Goal: Information Seeking & Learning: Compare options

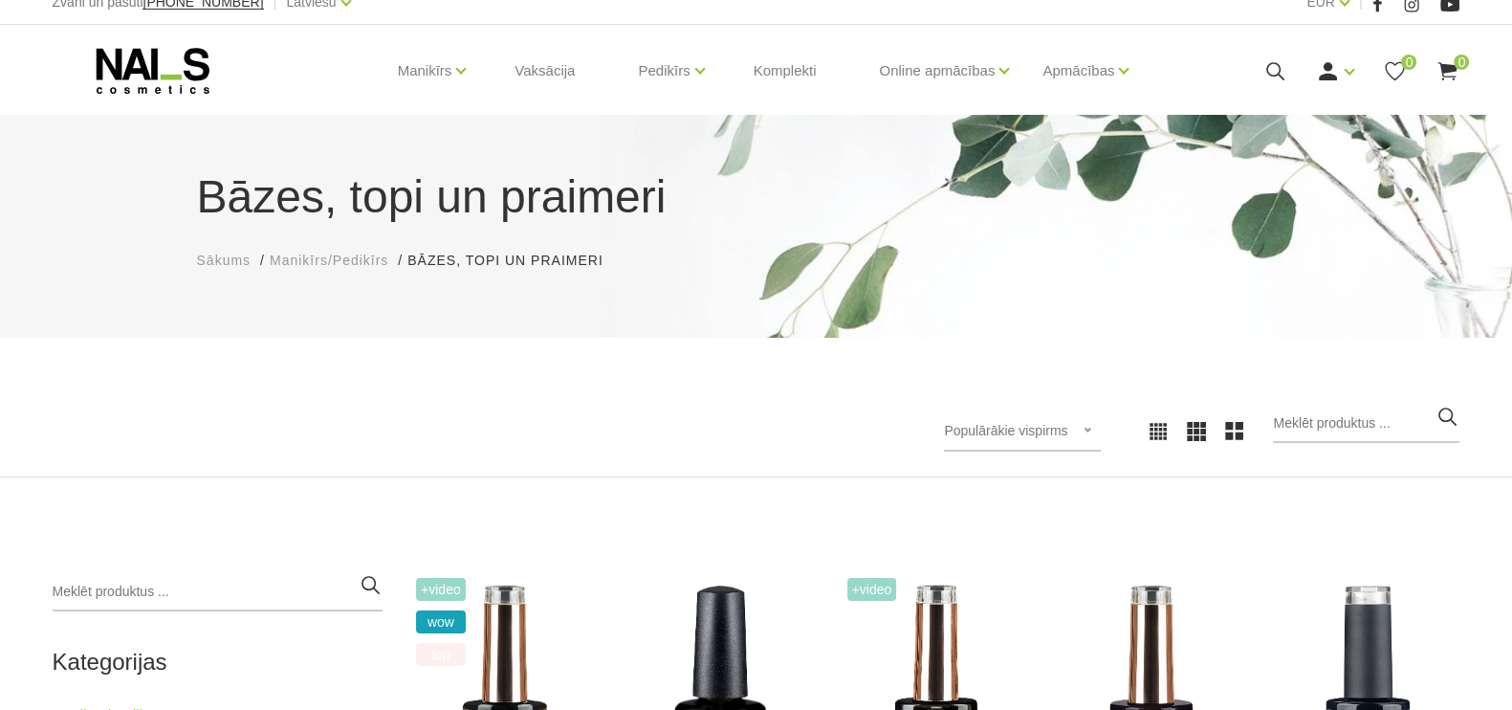
scroll to position [359, 0]
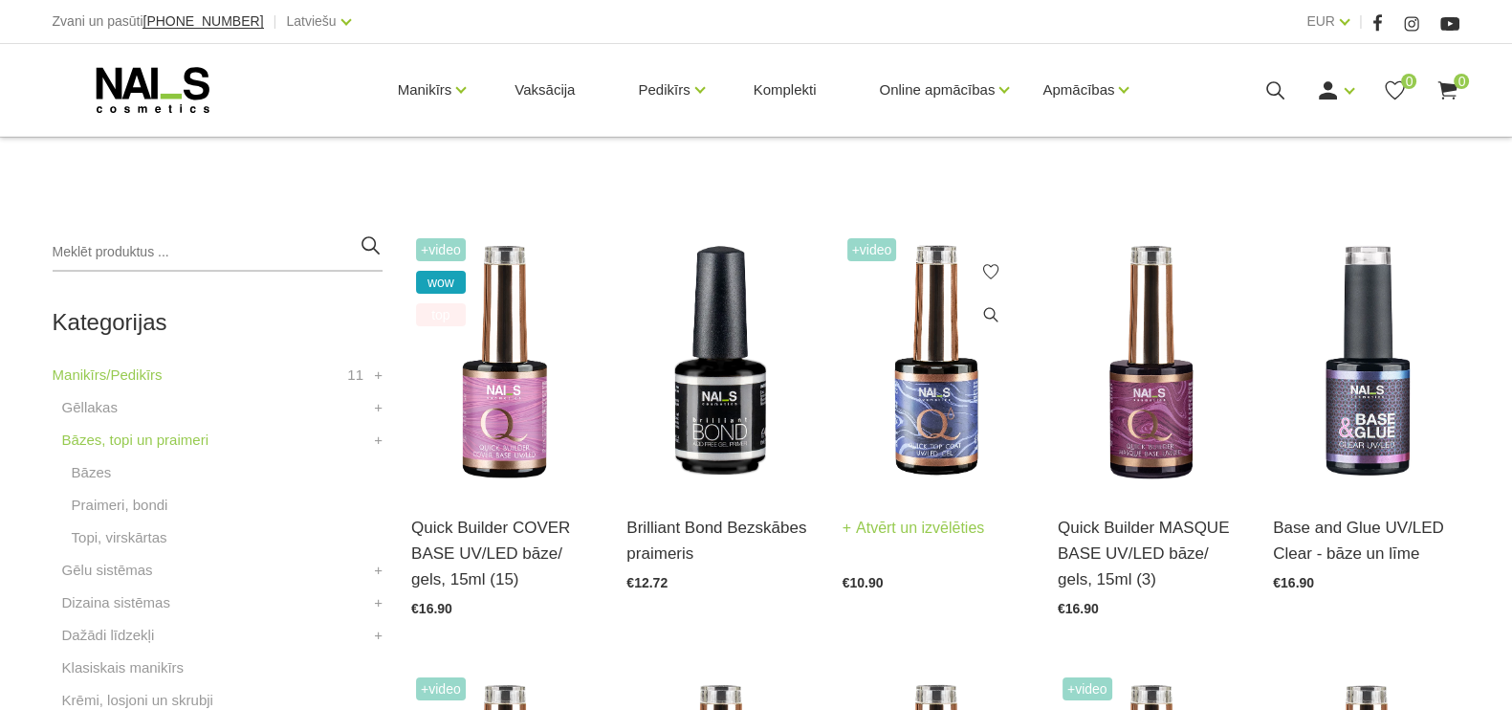
click at [930, 435] on img at bounding box center [936, 361] width 187 height 257
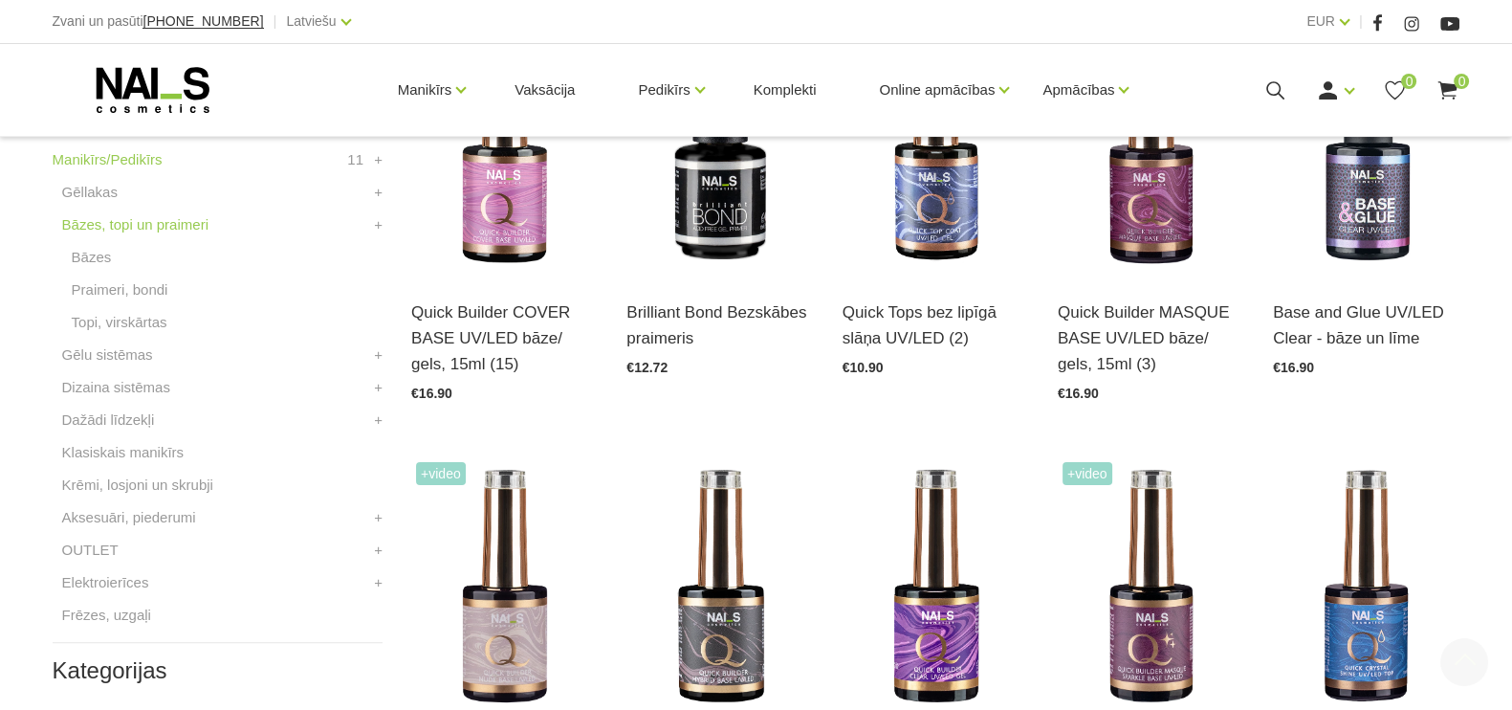
scroll to position [598, 0]
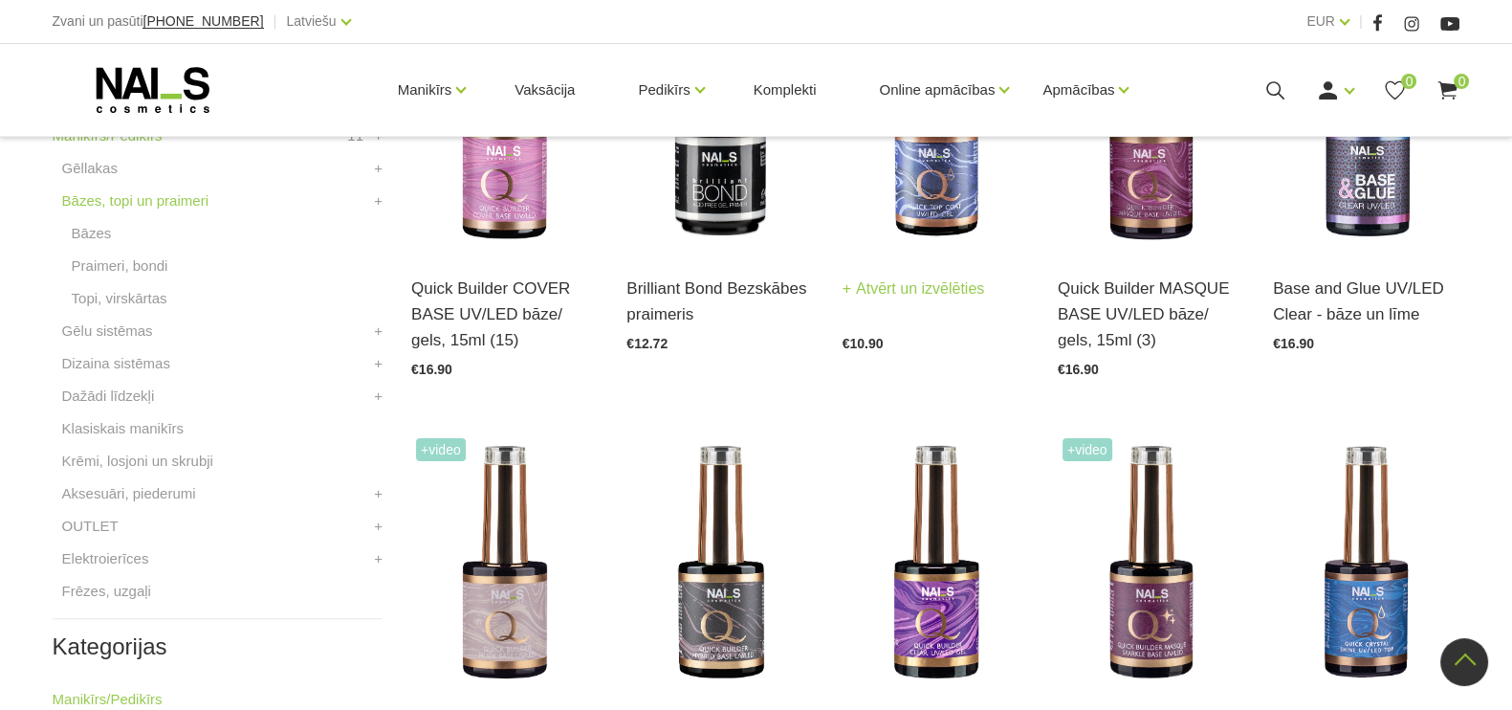
click at [928, 223] on img at bounding box center [936, 122] width 187 height 257
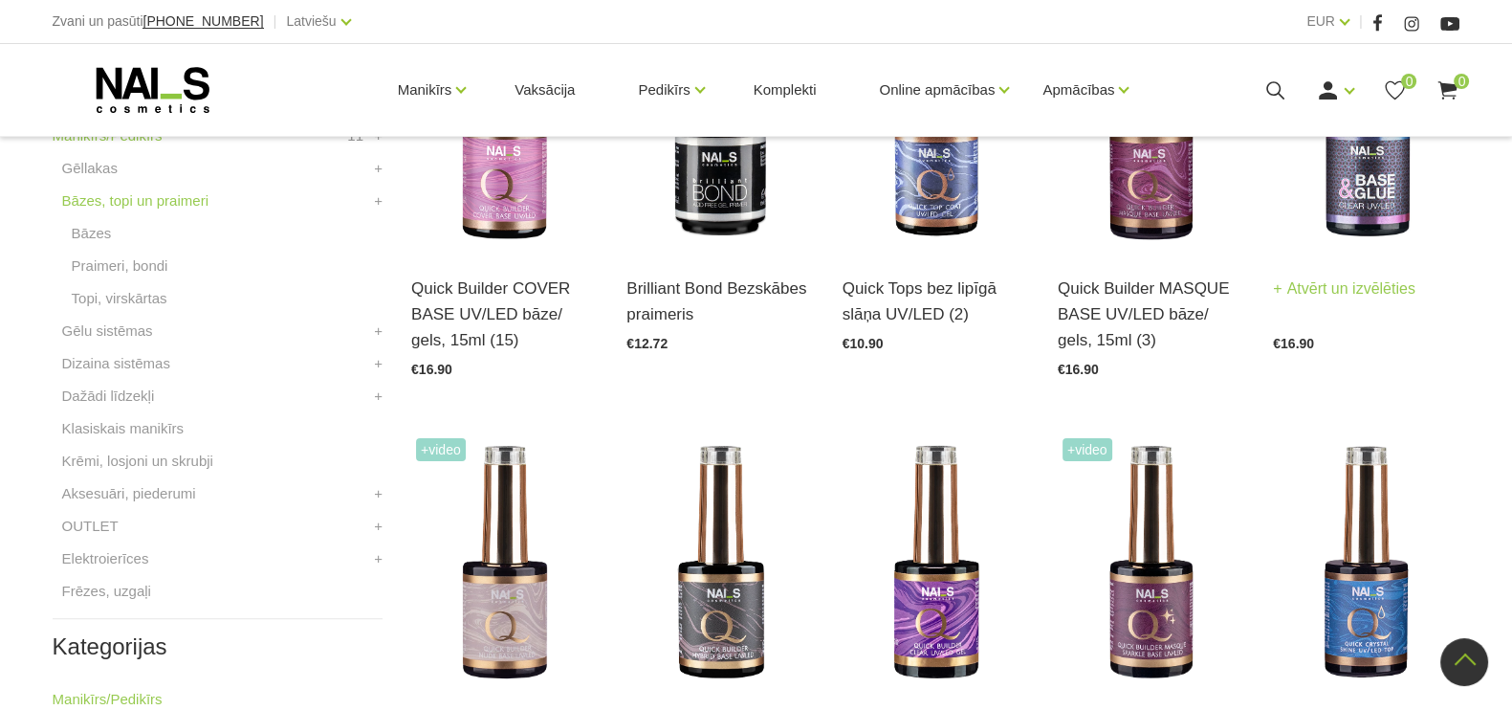
click at [1355, 218] on img at bounding box center [1366, 122] width 187 height 257
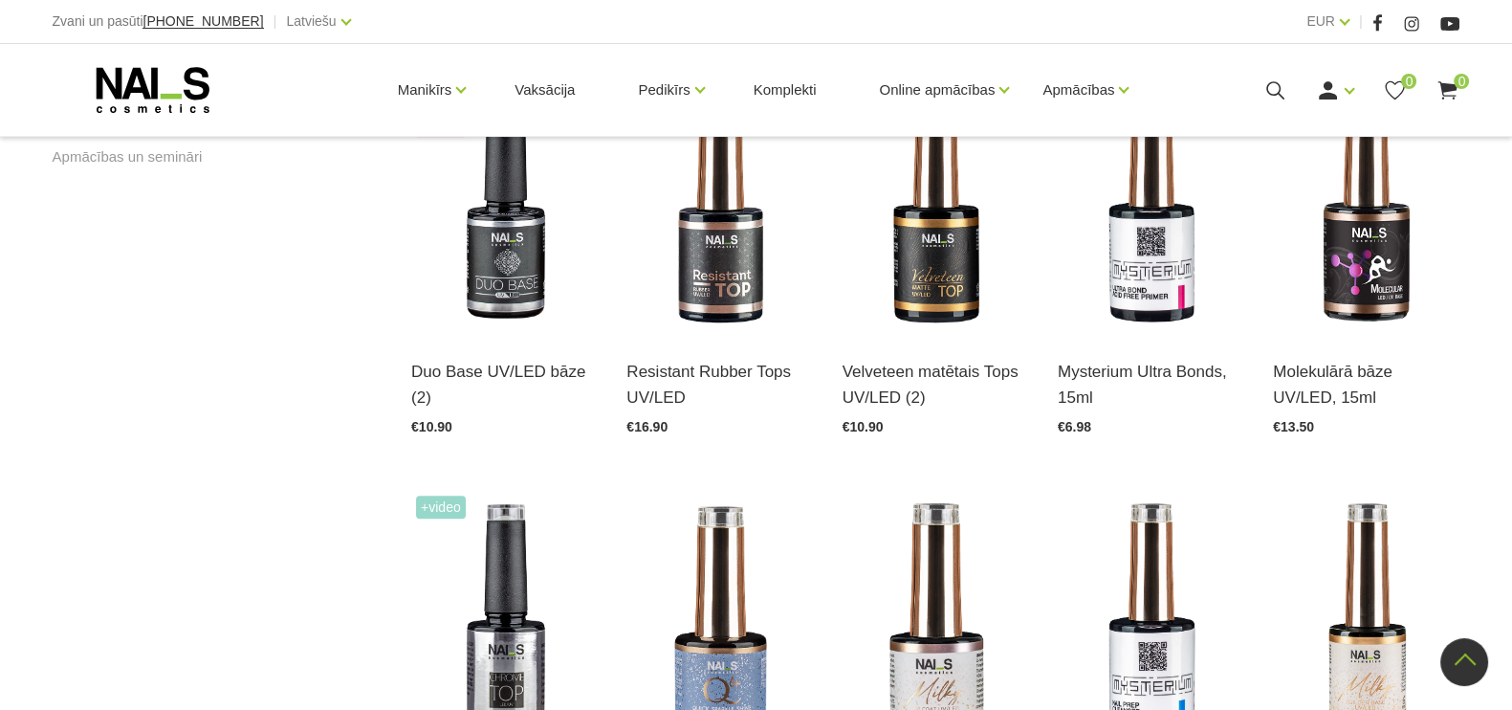
scroll to position [1553, 0]
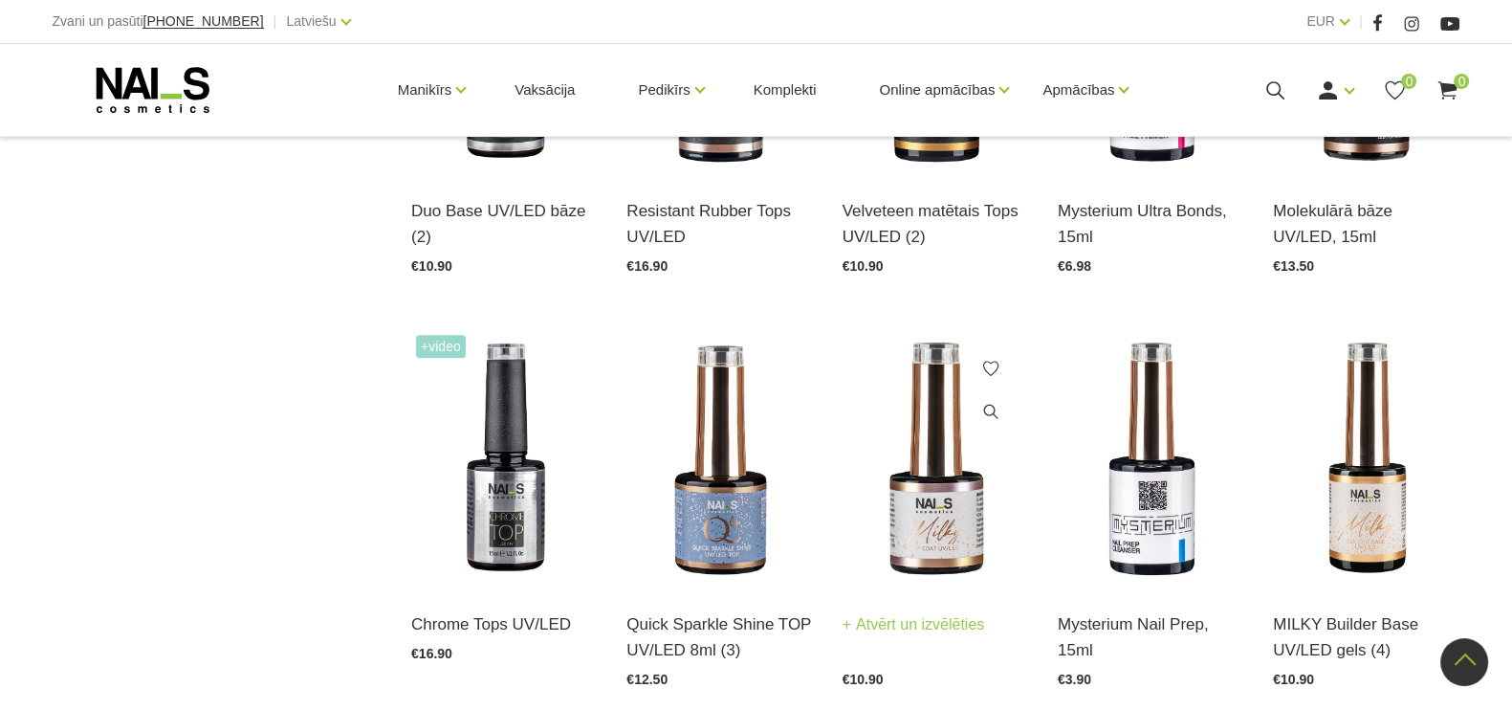
click at [935, 514] on img at bounding box center [936, 458] width 187 height 257
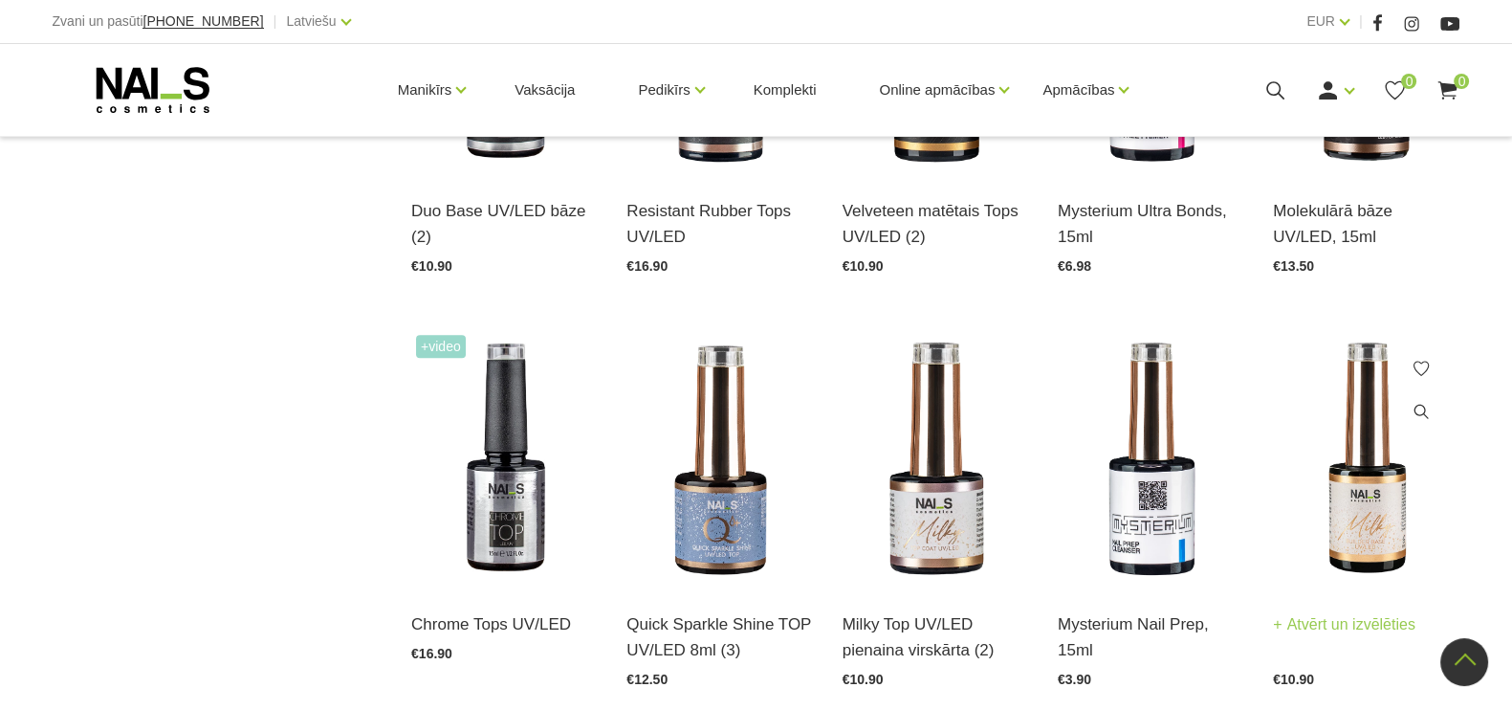
click at [1359, 501] on img at bounding box center [1366, 458] width 187 height 257
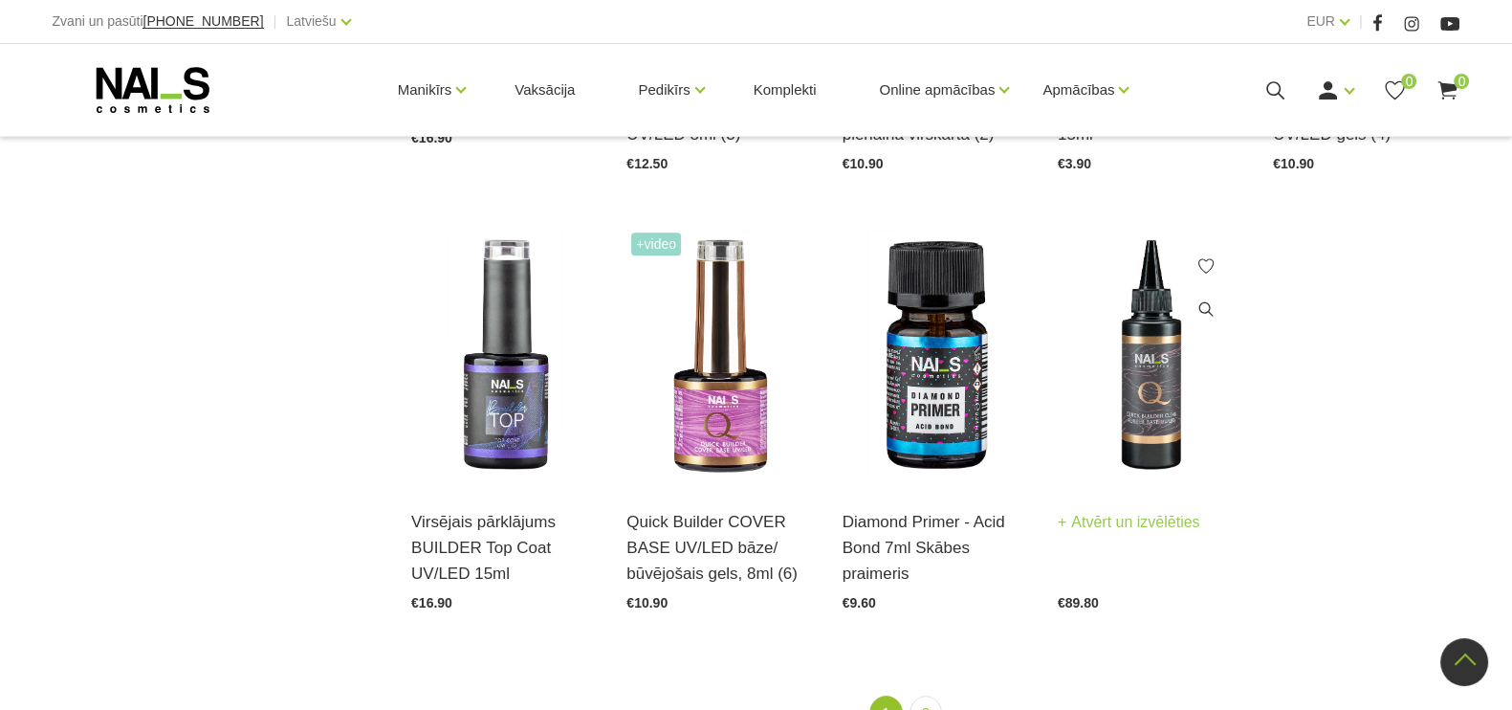
scroll to position [2033, 0]
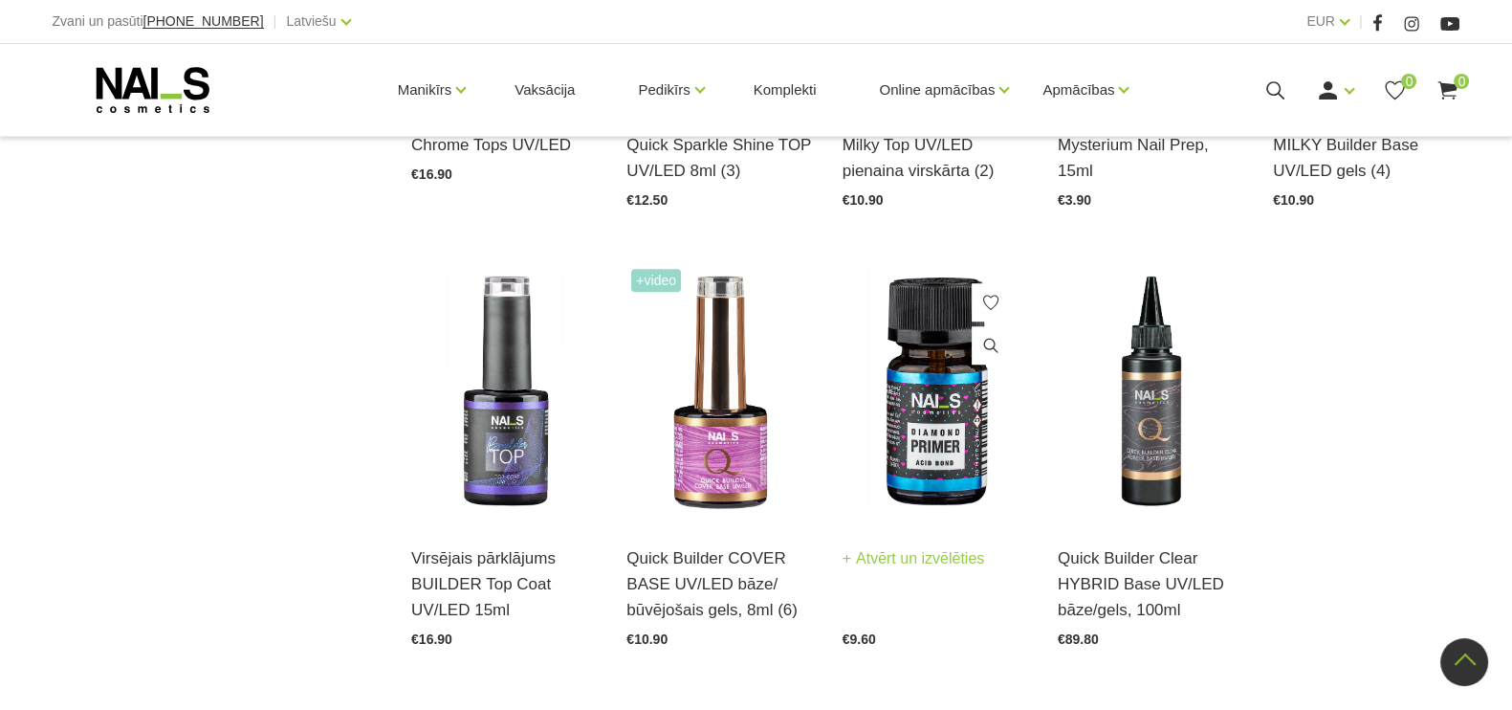
click at [944, 459] on img at bounding box center [936, 392] width 187 height 257
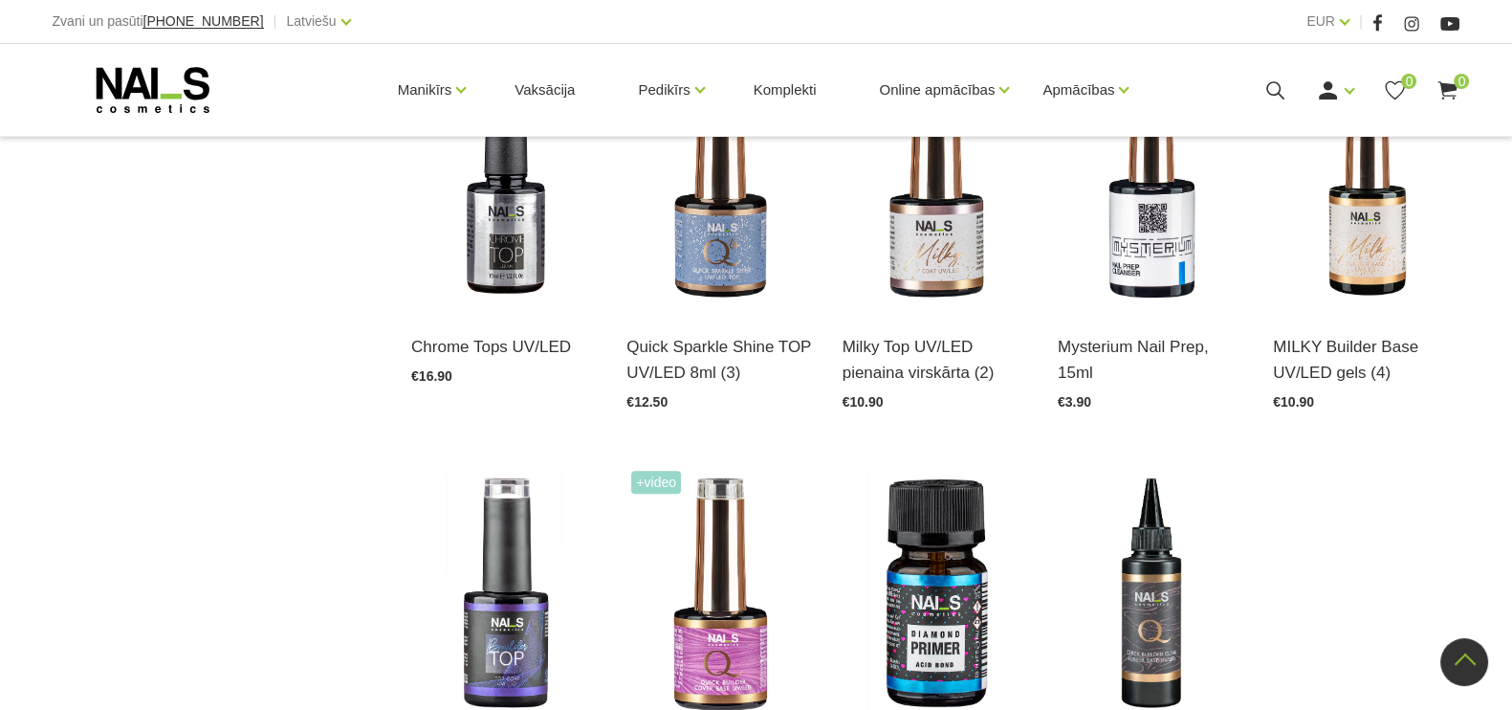
scroll to position [1792, 0]
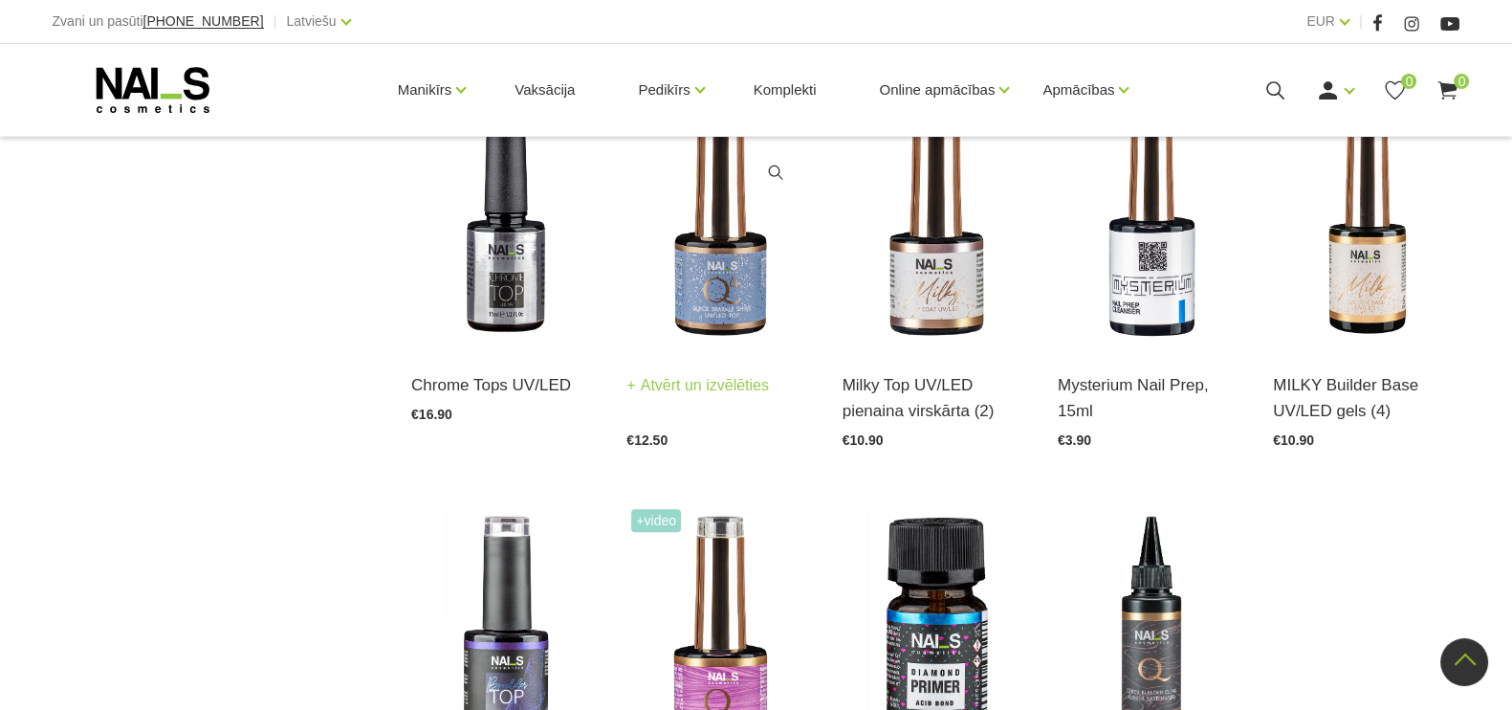
click at [716, 291] on img at bounding box center [719, 219] width 187 height 257
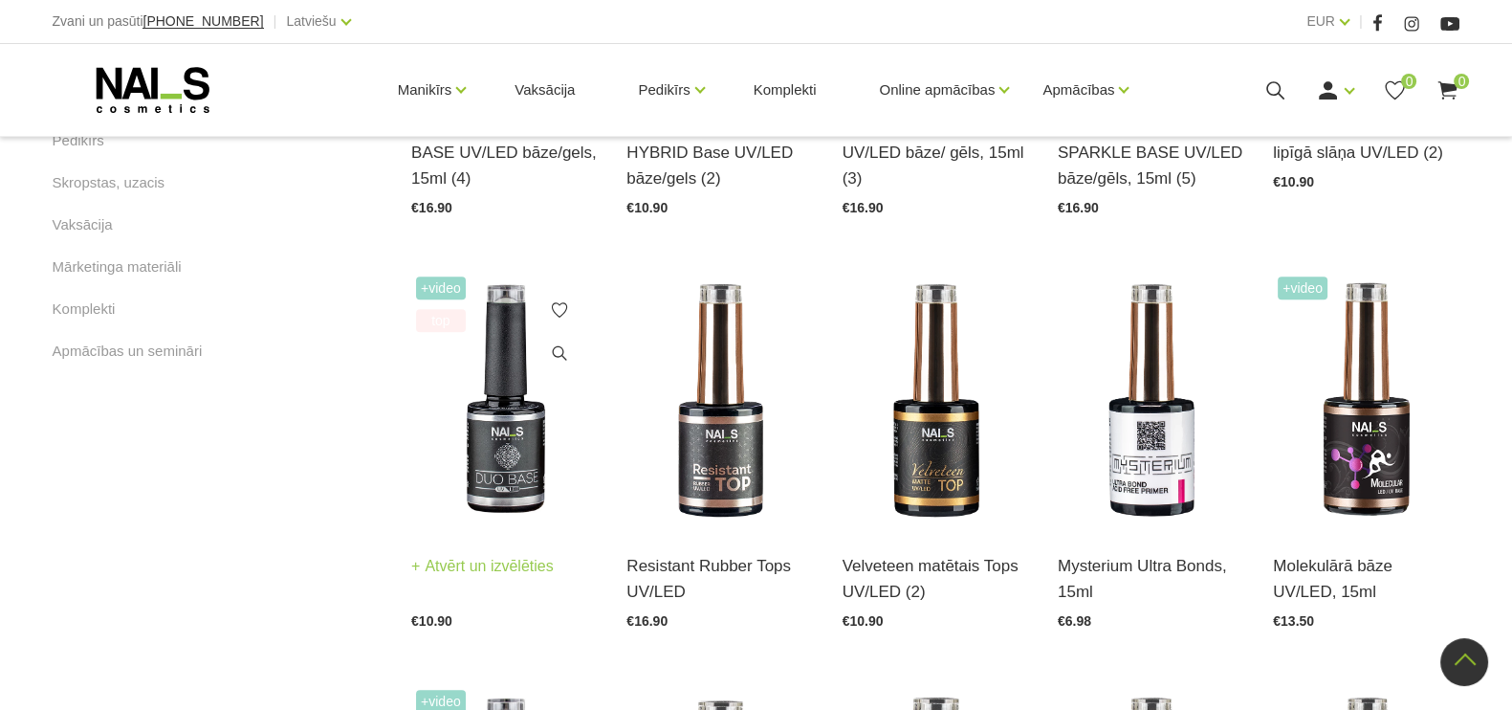
scroll to position [1196, 0]
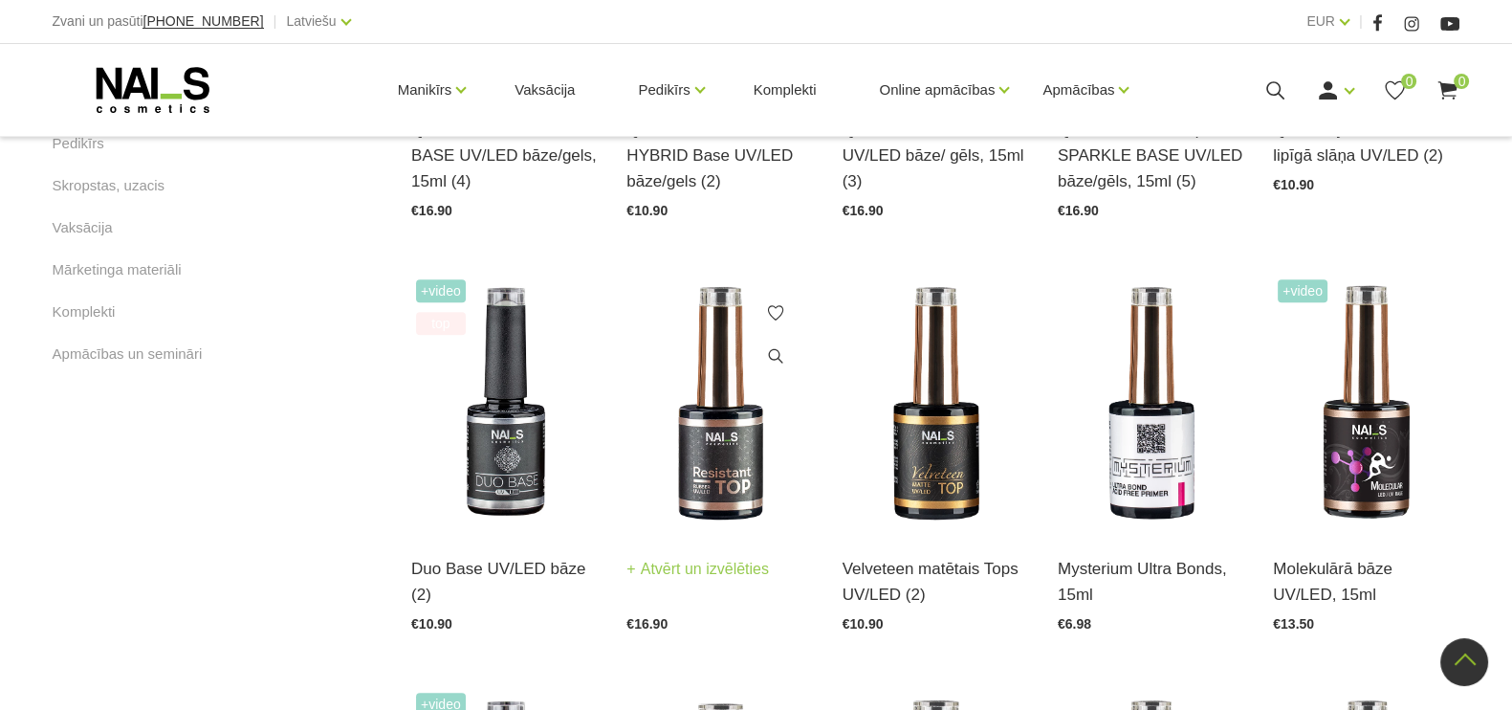
click at [730, 479] on img at bounding box center [719, 403] width 187 height 257
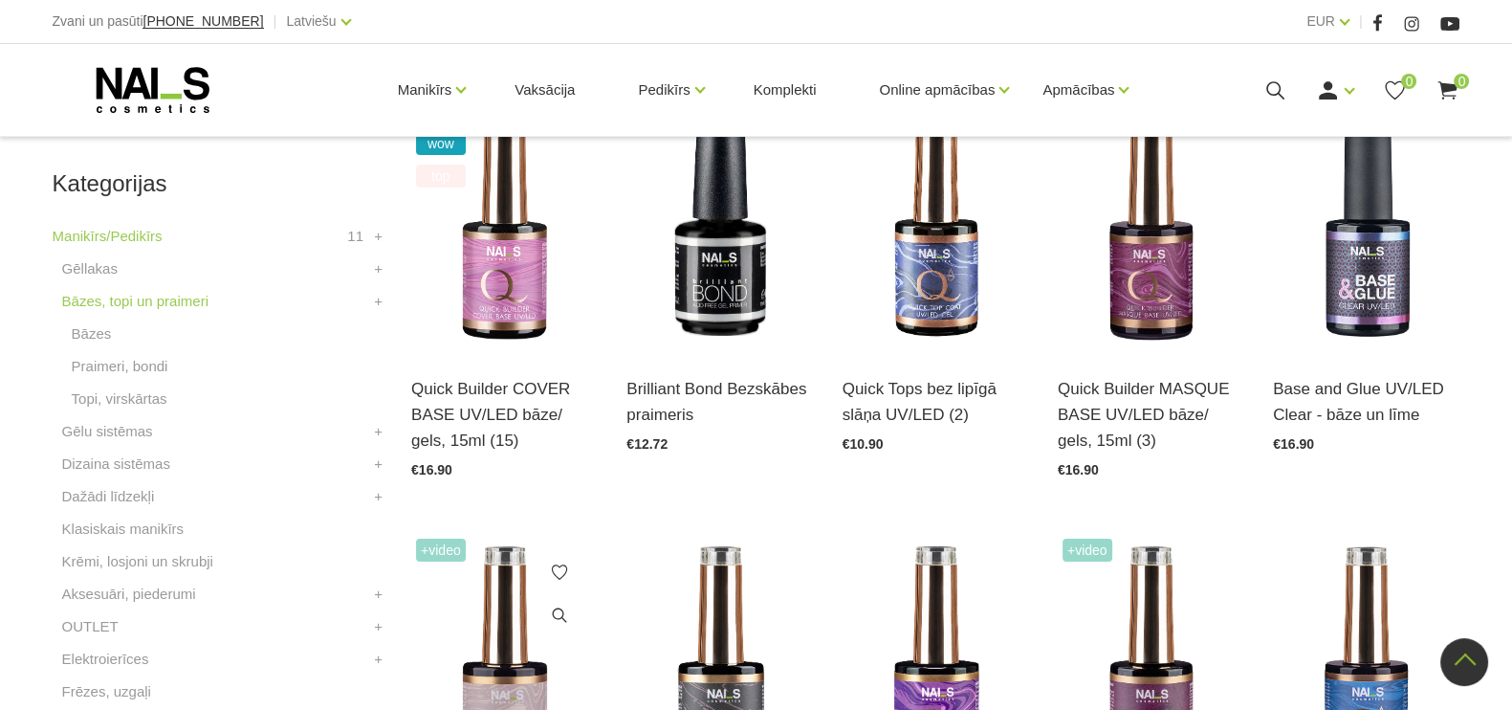
scroll to position [359, 0]
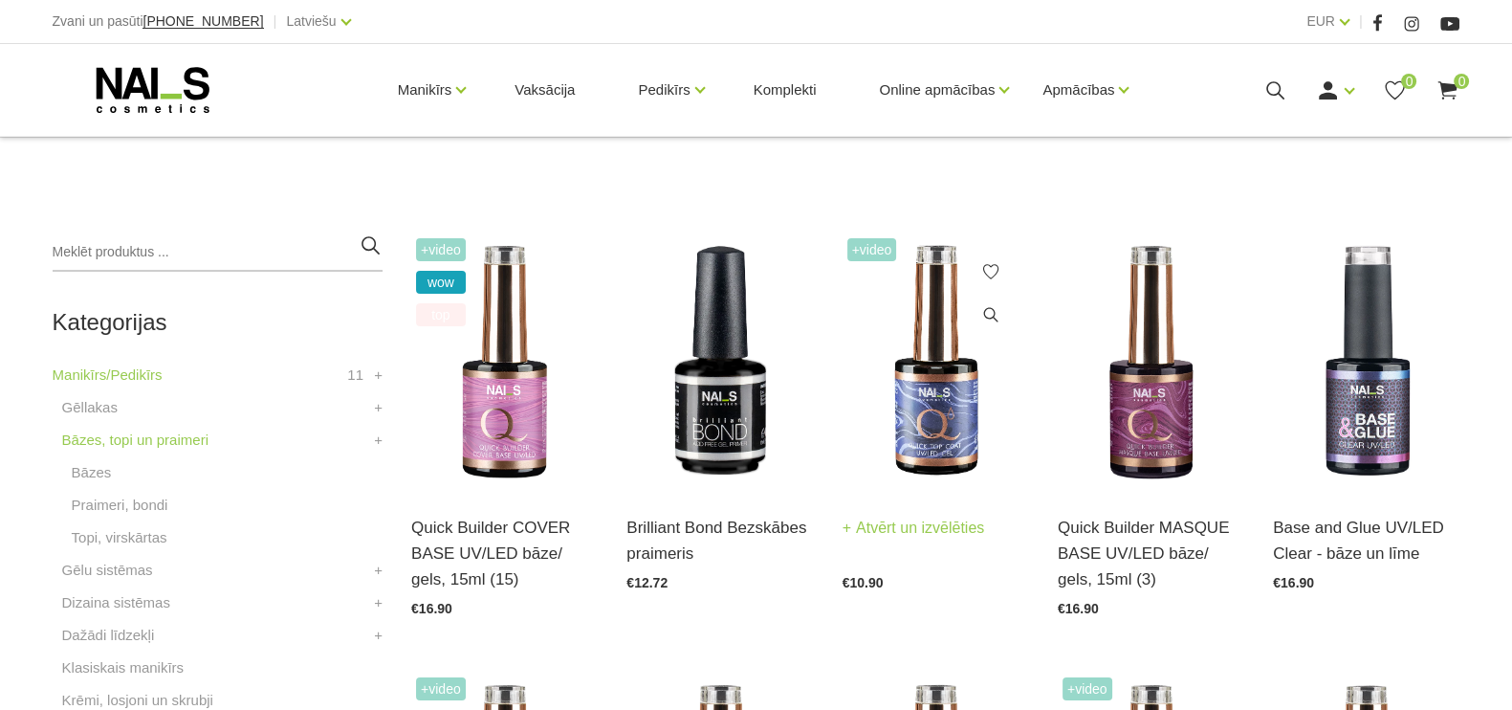
click at [931, 370] on img at bounding box center [936, 361] width 187 height 257
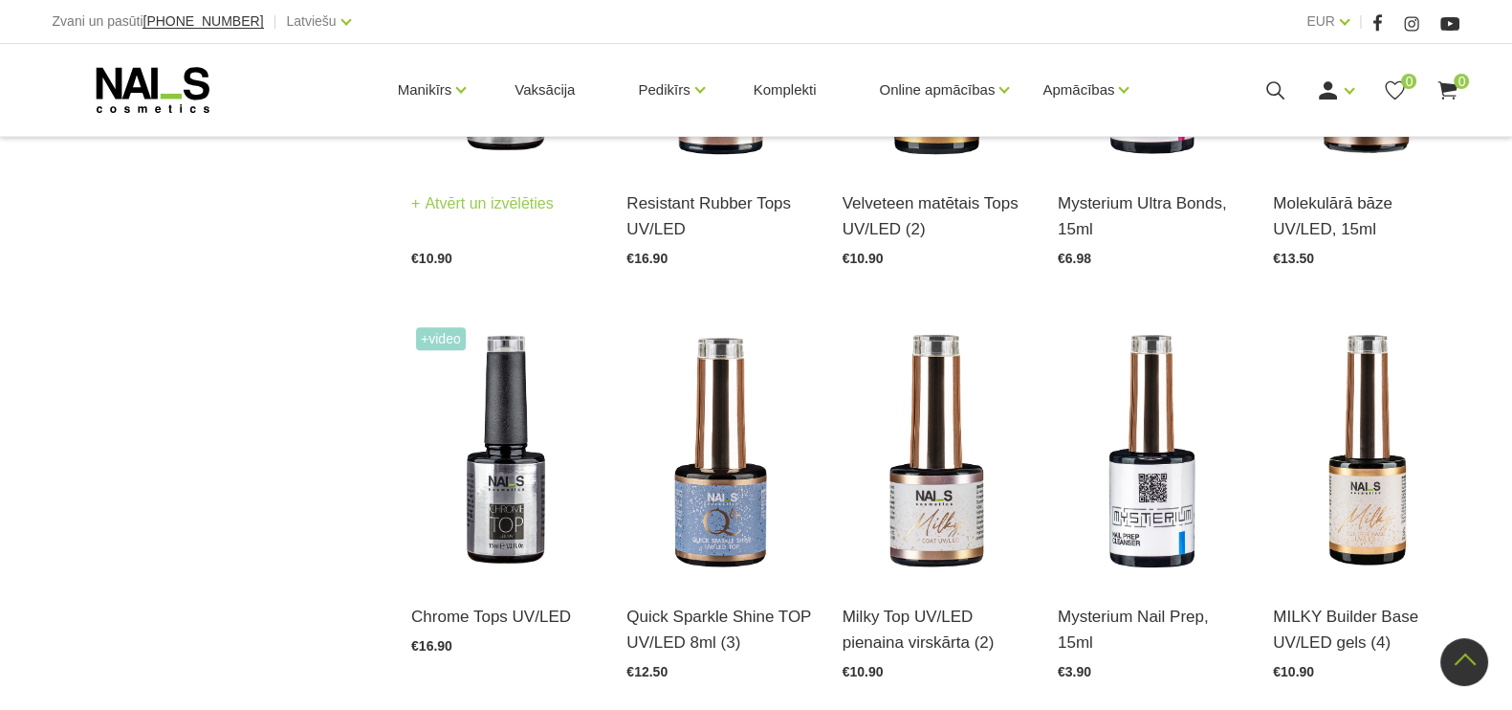
scroll to position [1673, 0]
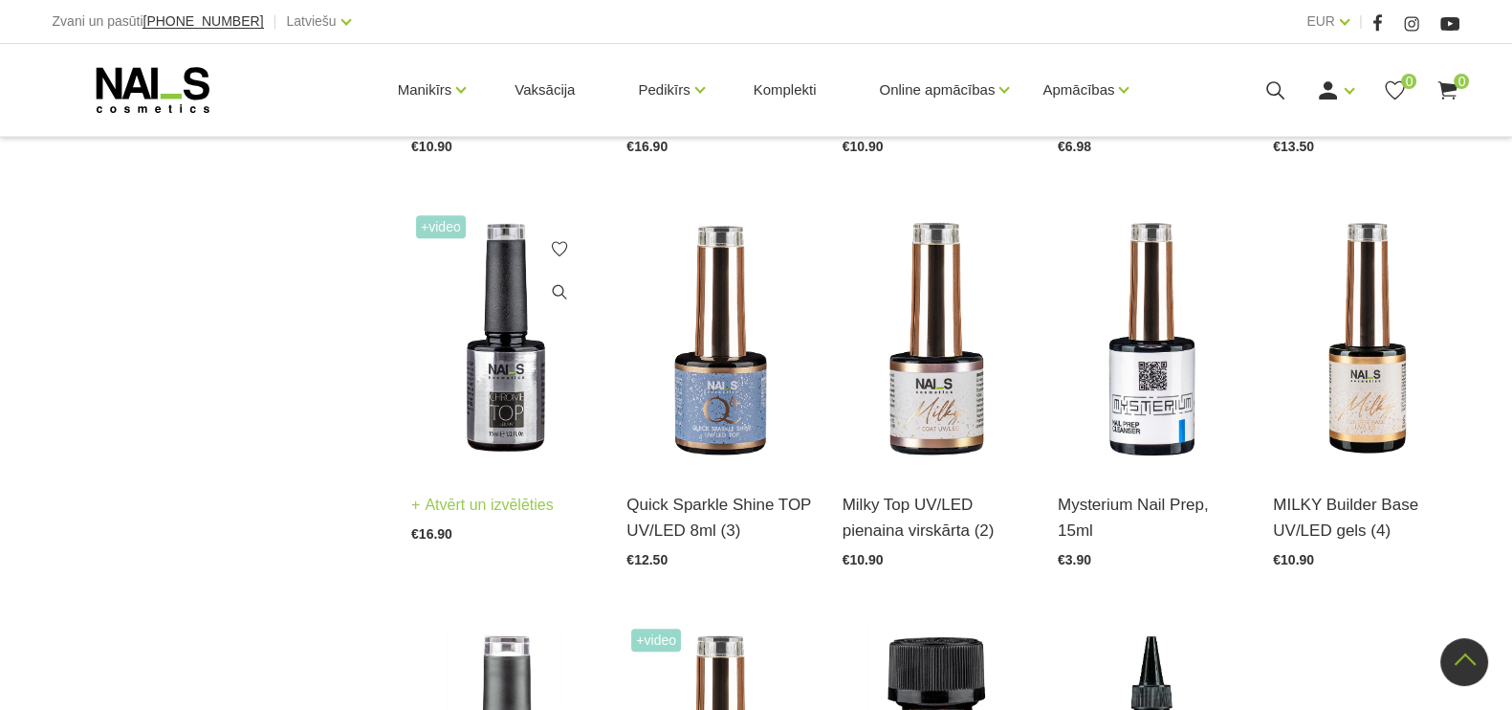
click at [512, 386] on img at bounding box center [504, 338] width 187 height 257
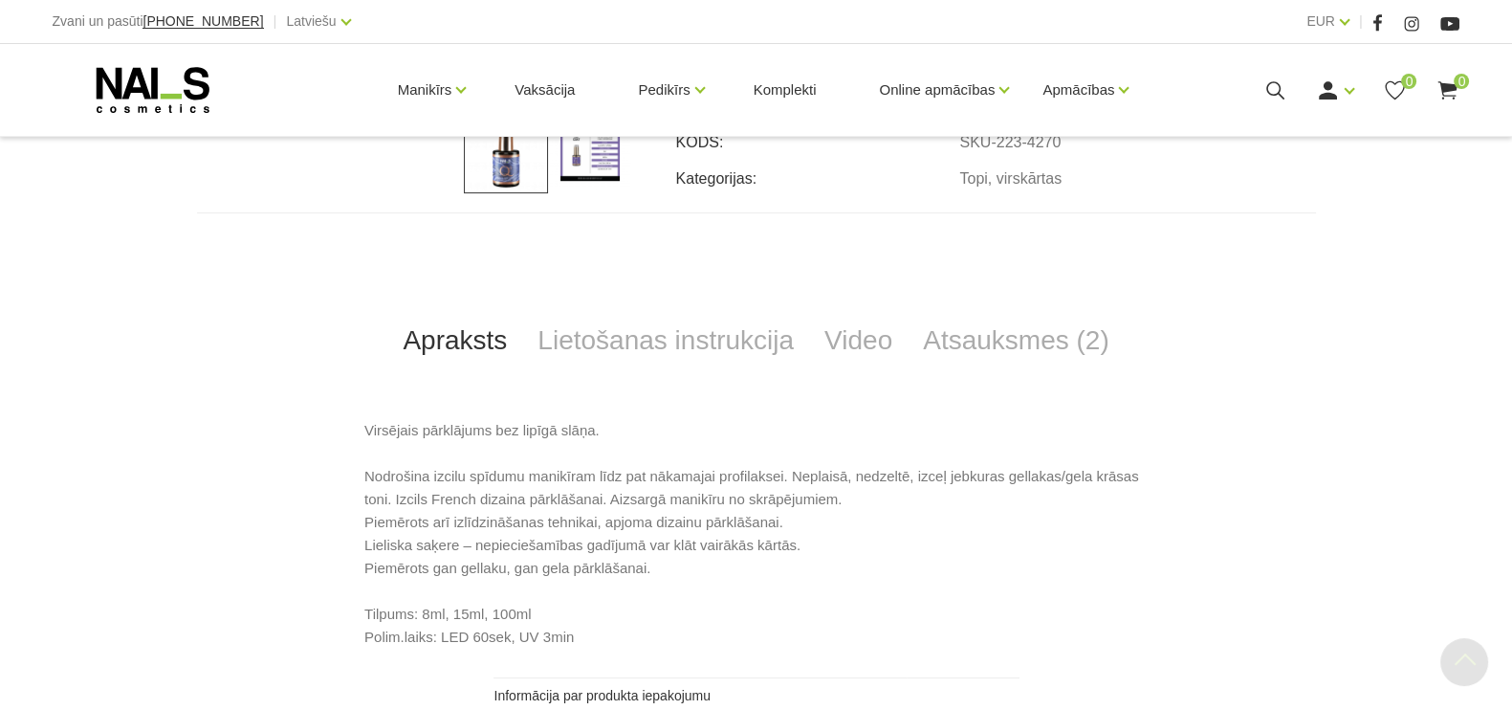
scroll to position [717, 0]
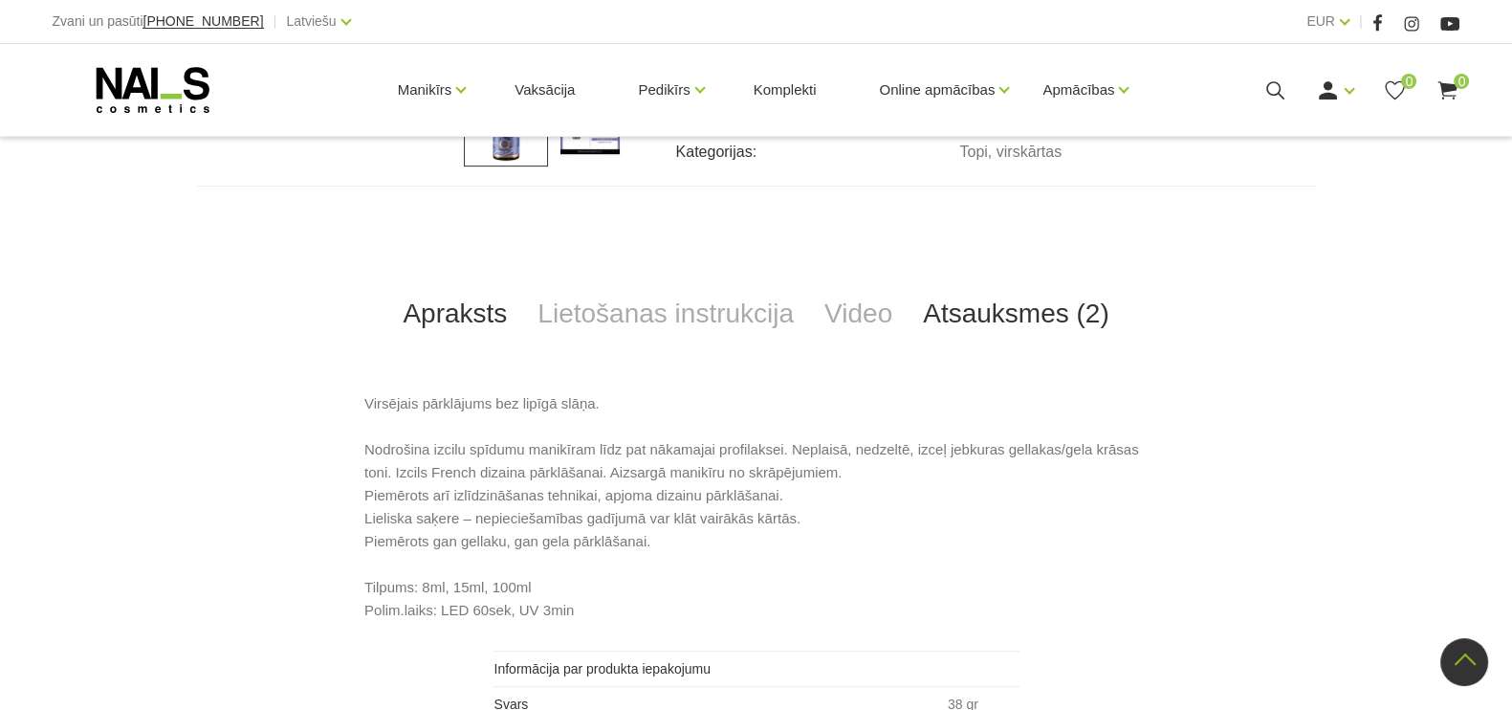
click at [1020, 322] on link "Atsauksmes (2)" at bounding box center [1016, 313] width 217 height 63
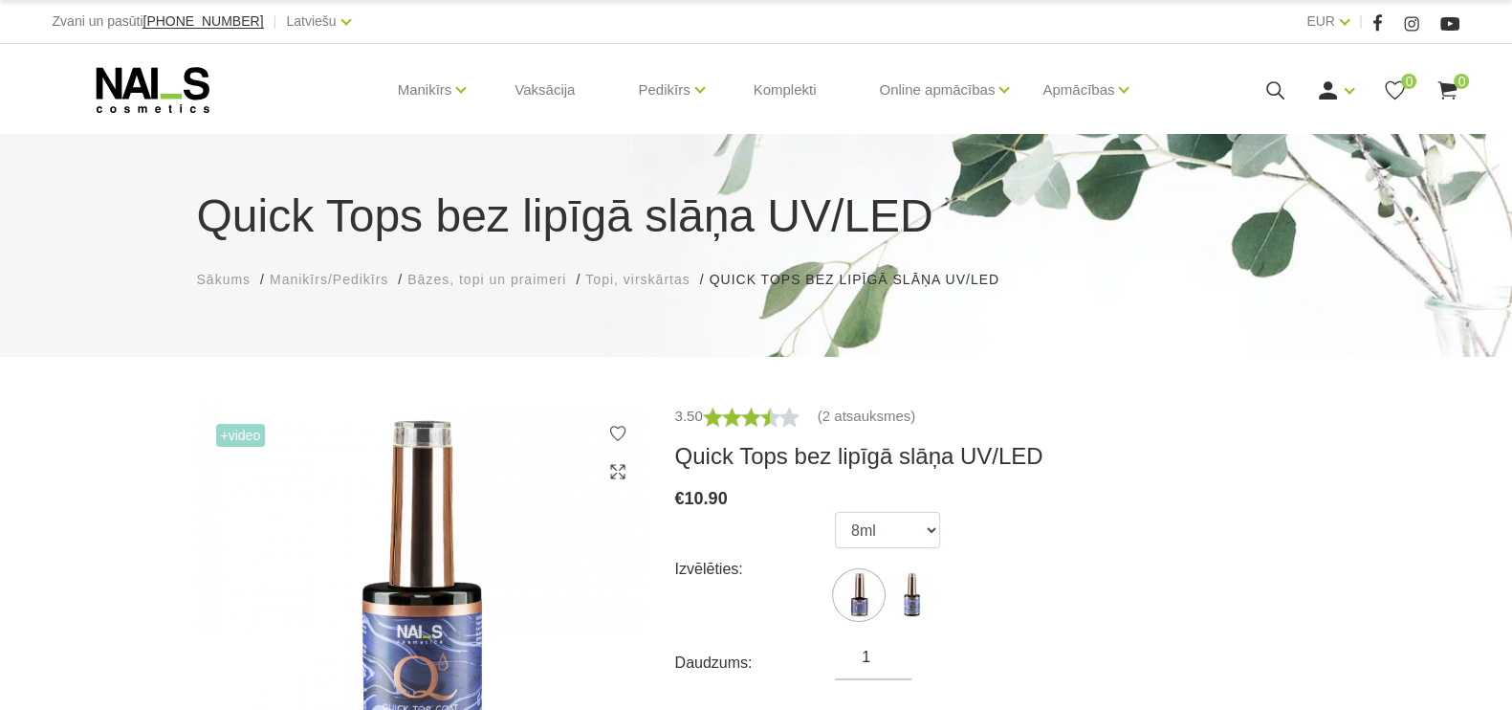
scroll to position [0, 0]
click at [934, 531] on select "8ml 15ml" at bounding box center [887, 530] width 105 height 36
select select "4269"
click at [835, 512] on select "8ml 15ml" at bounding box center [887, 530] width 105 height 36
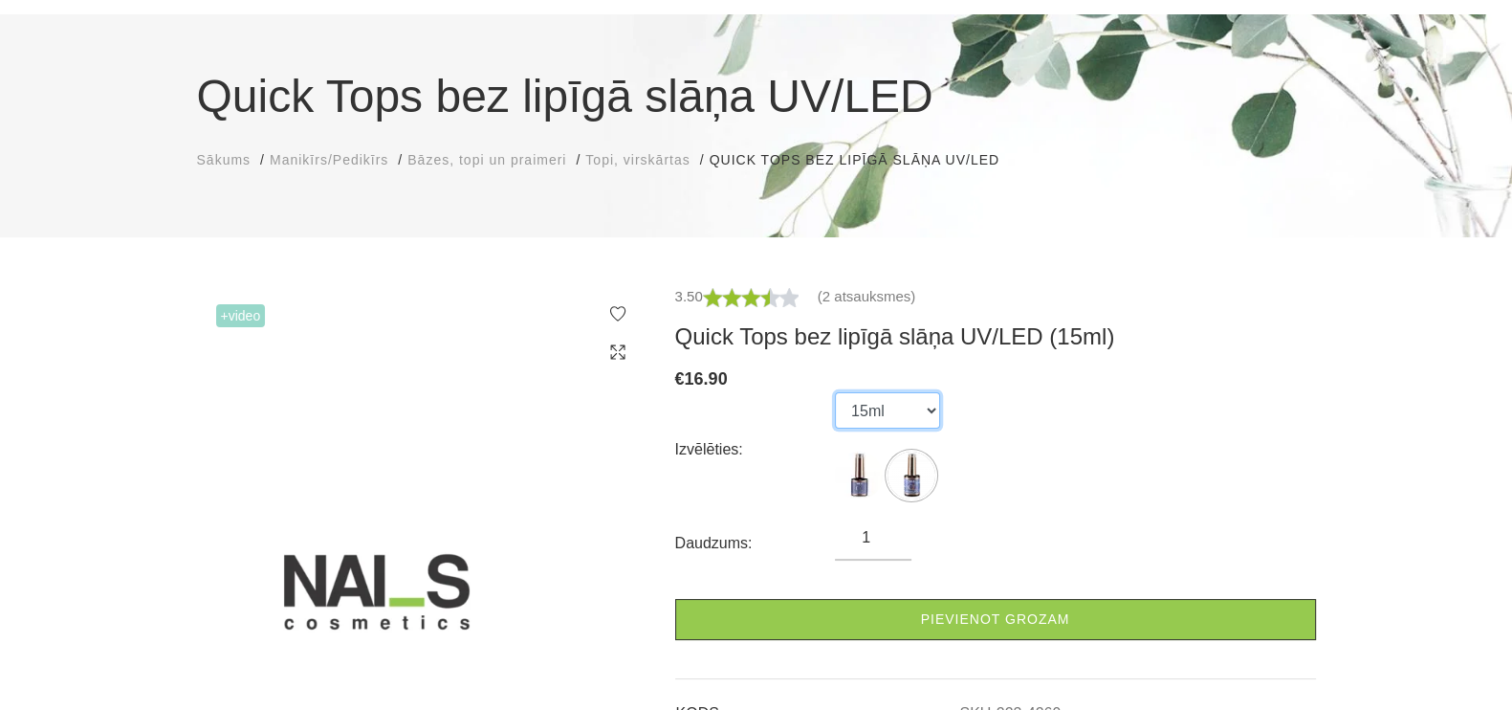
scroll to position [119, 0]
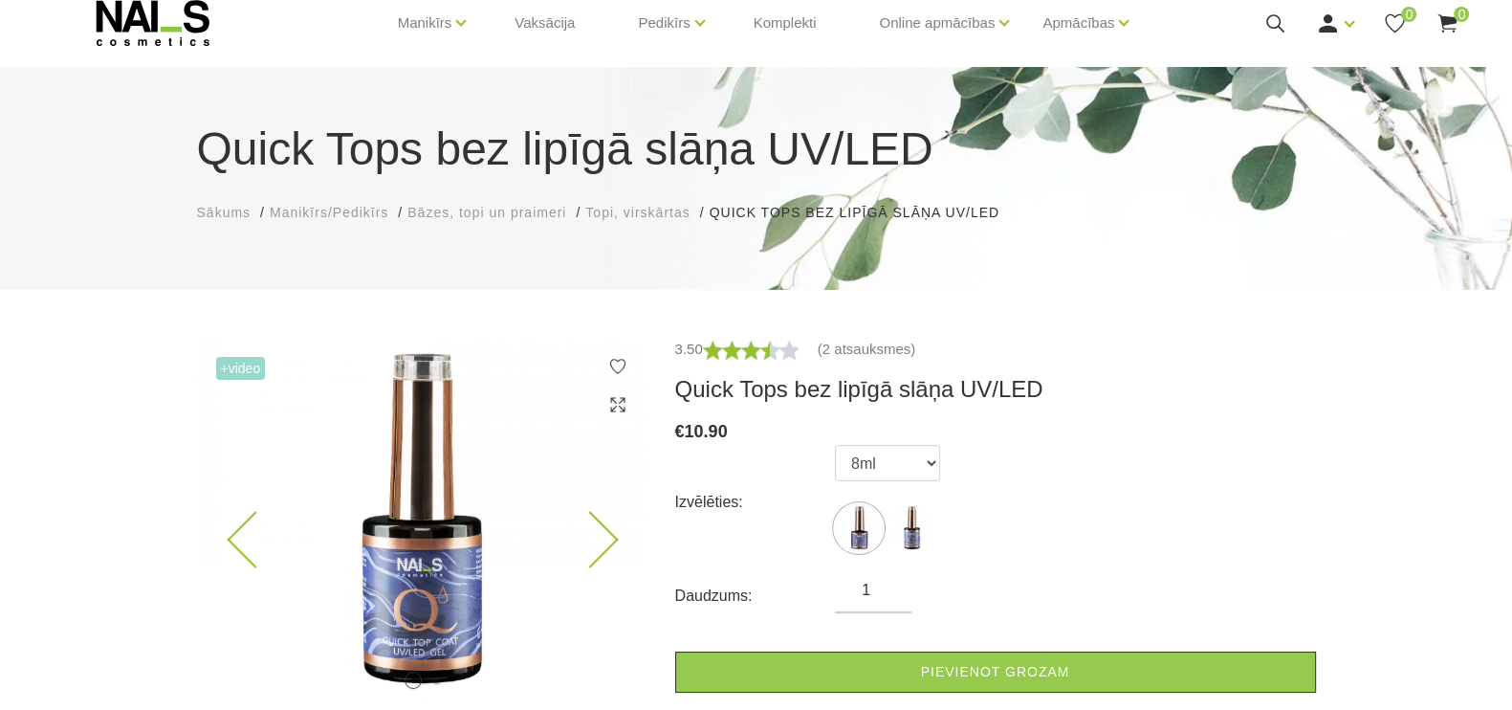
scroll to position [119, 0]
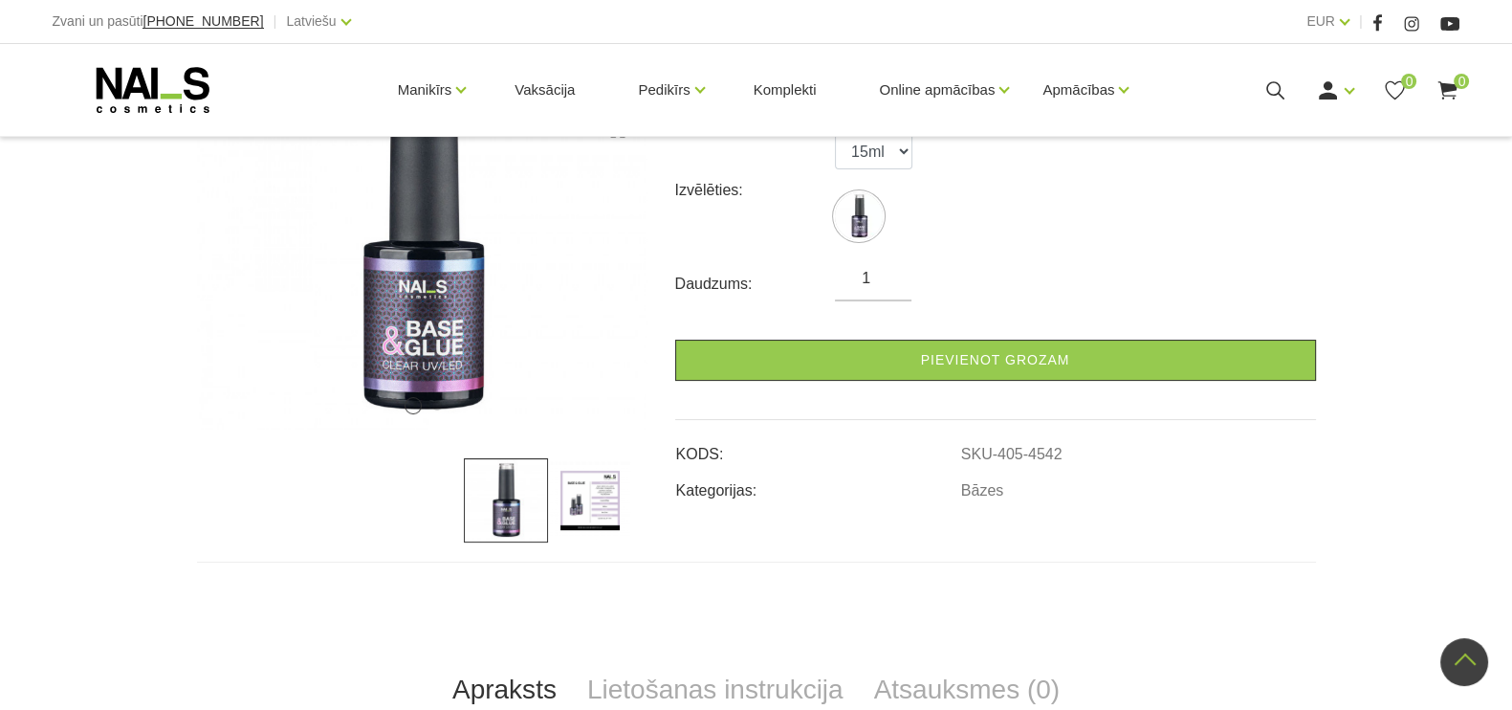
scroll to position [238, 0]
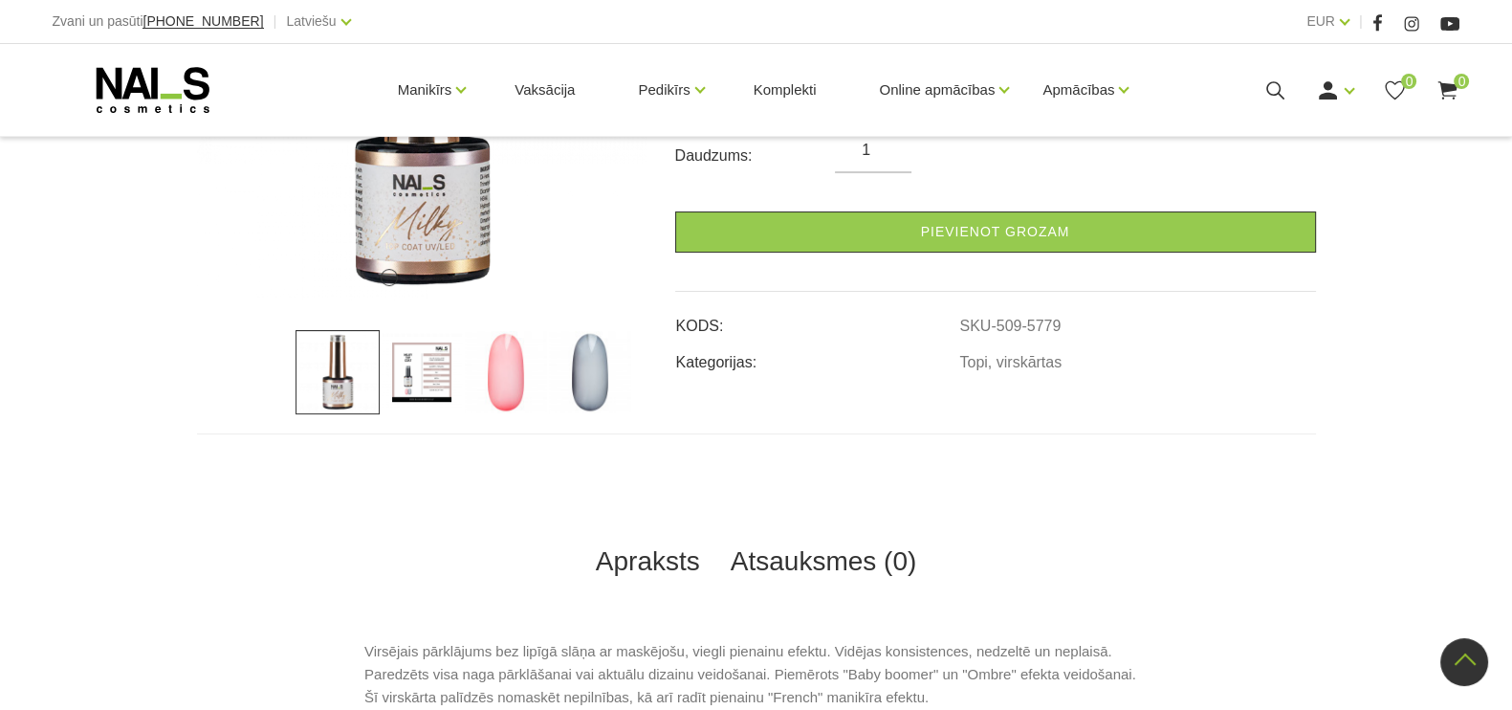
scroll to position [589, 0]
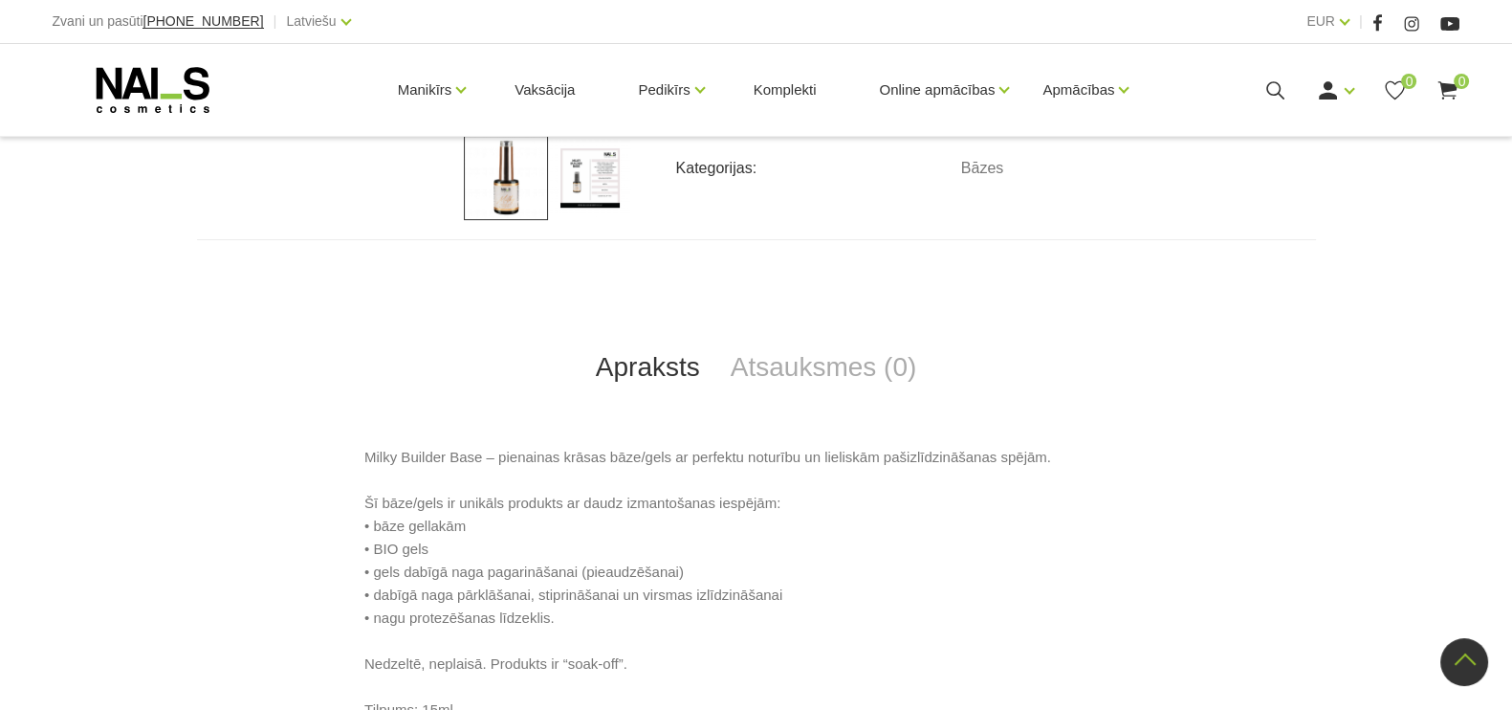
scroll to position [956, 0]
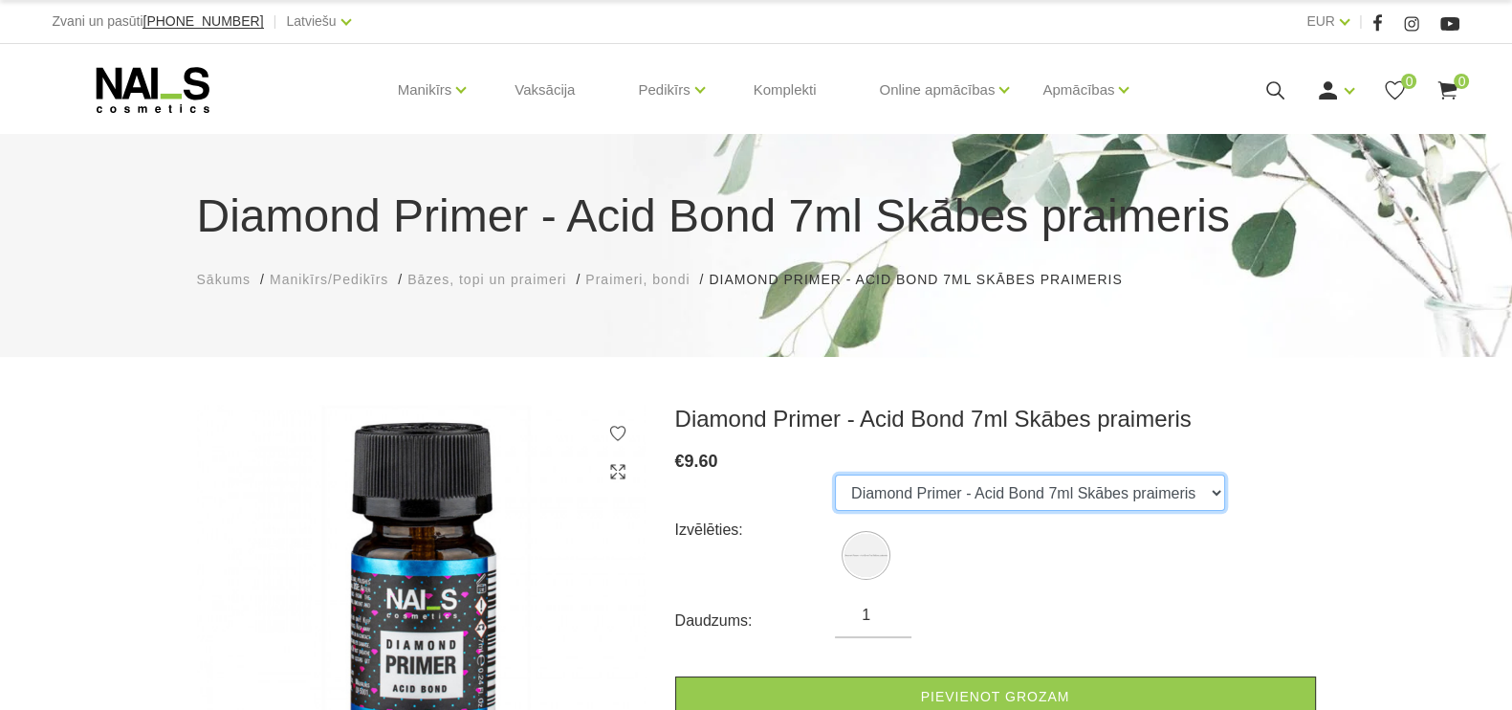
click at [1225, 501] on select "Diamond Primer - Acid Bond 7ml Skābes praimeris" at bounding box center [1030, 492] width 390 height 36
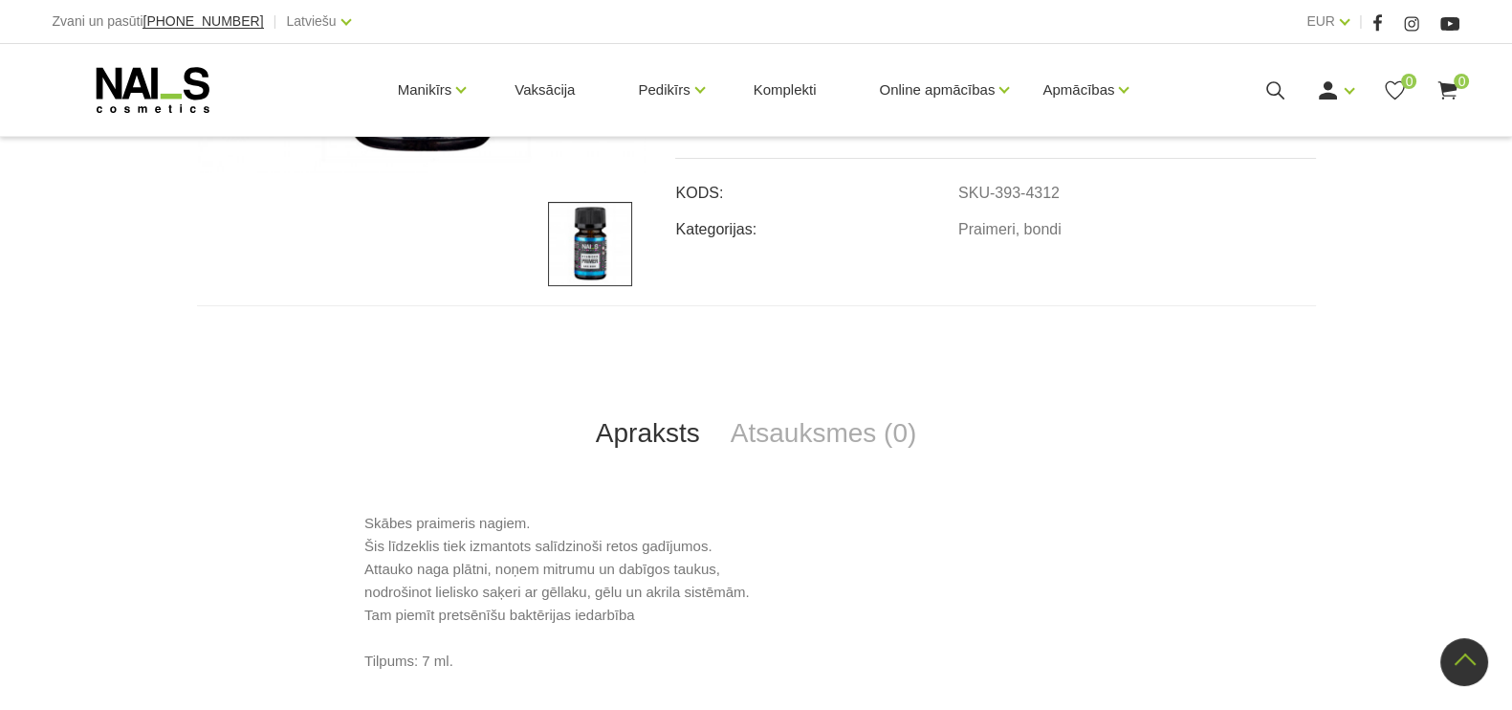
scroll to position [717, 0]
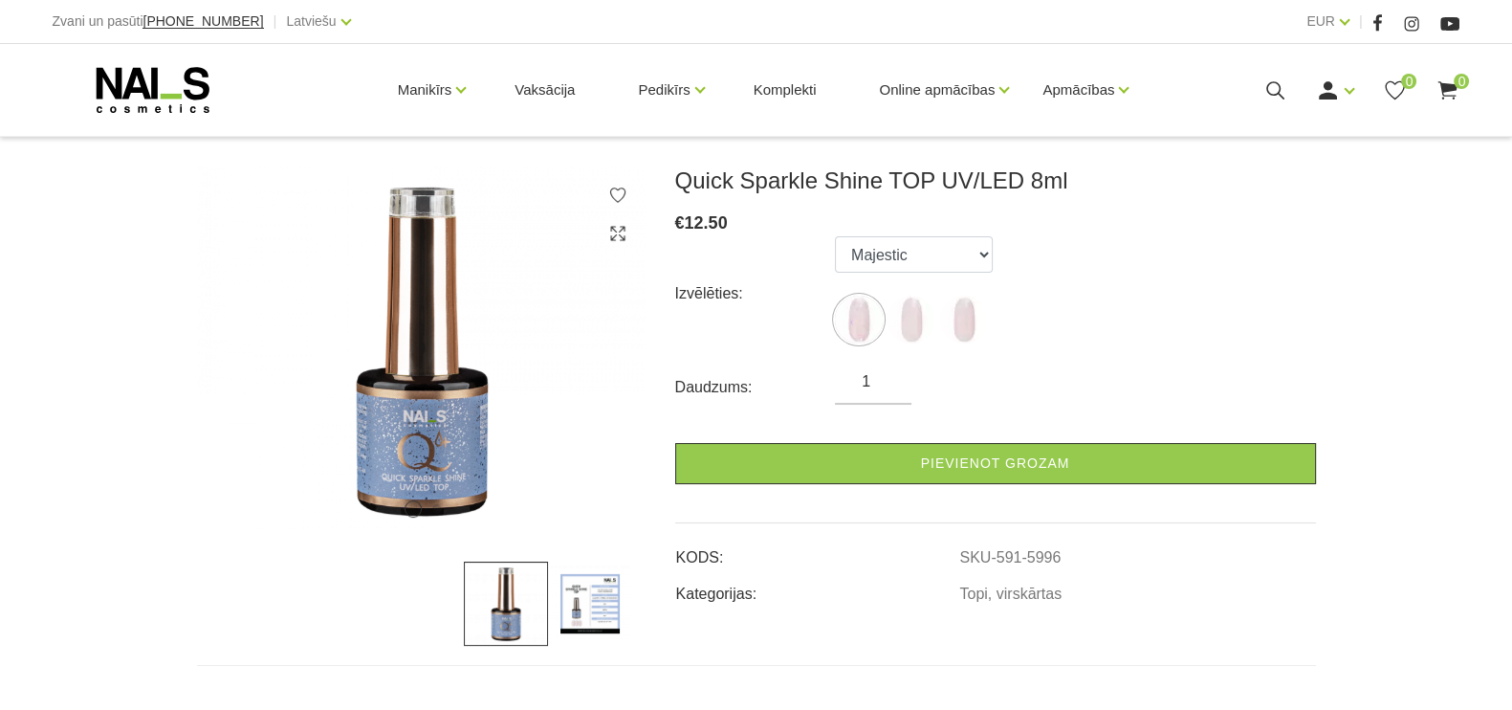
scroll to position [238, 0]
click at [1000, 254] on div "Izvēlēties: Majestic Star Light Tender" at bounding box center [995, 293] width 641 height 115
click at [982, 259] on select "Majestic Star Light Tender" at bounding box center [914, 254] width 158 height 36
click at [835, 236] on select "Majestic Star Light Tender" at bounding box center [914, 254] width 158 height 36
click at [863, 327] on img at bounding box center [859, 320] width 48 height 48
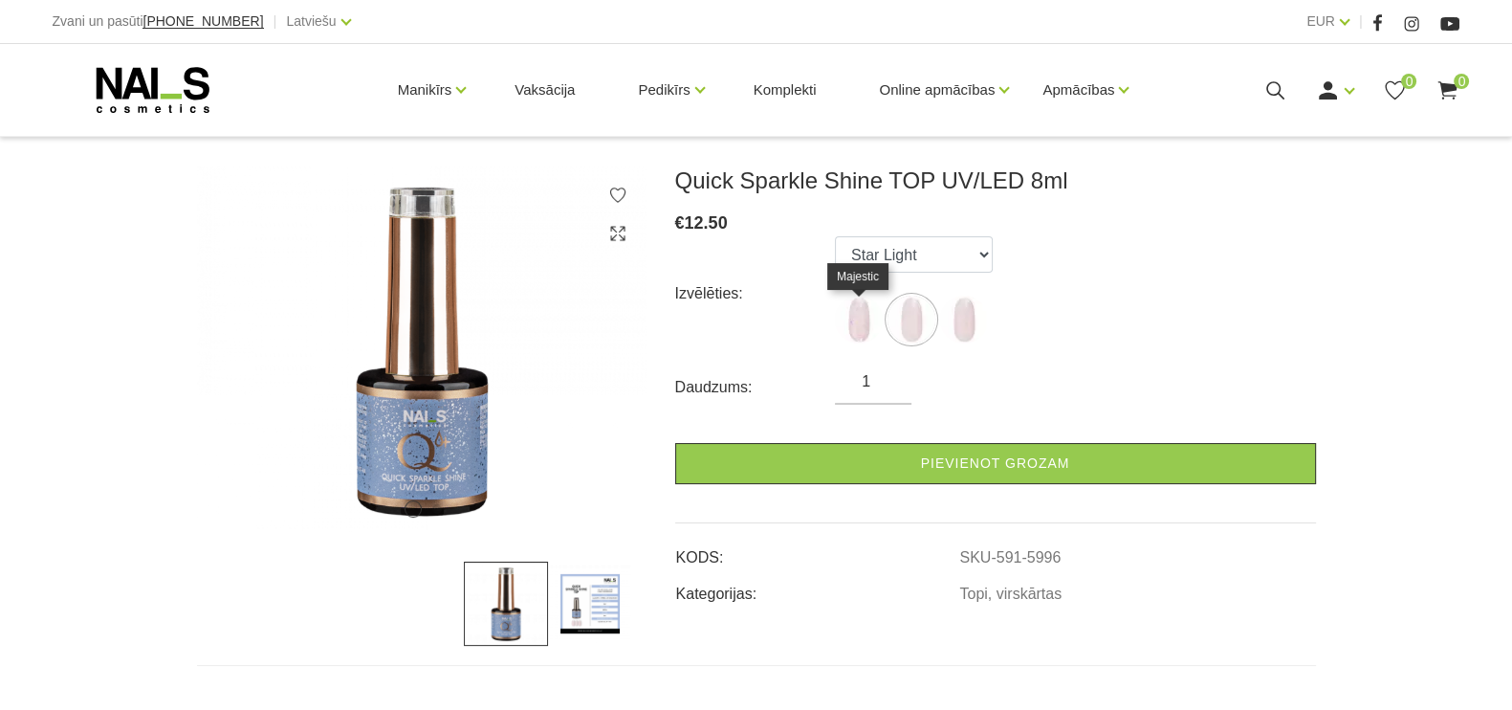
select select "5996"
click at [586, 587] on img at bounding box center [590, 603] width 84 height 84
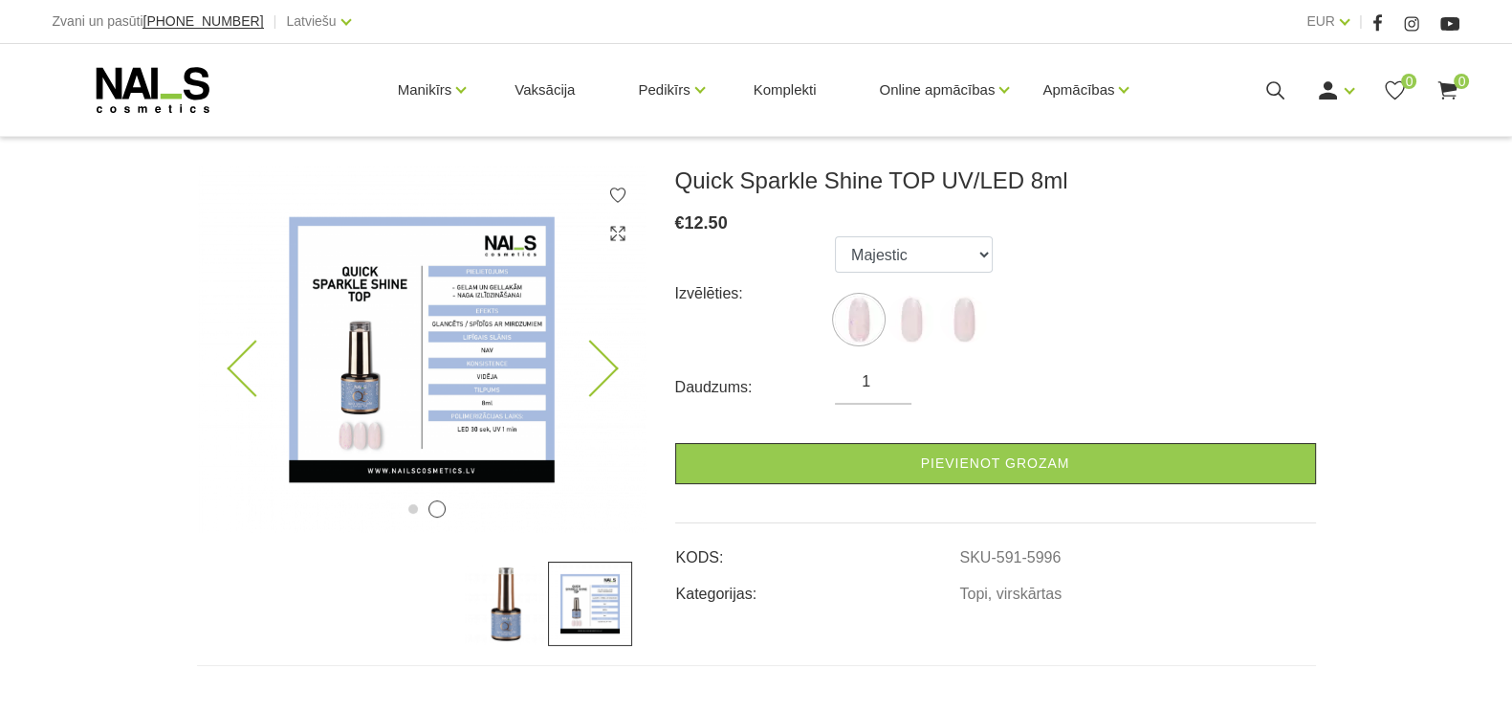
click at [416, 298] on img at bounding box center [422, 349] width 450 height 366
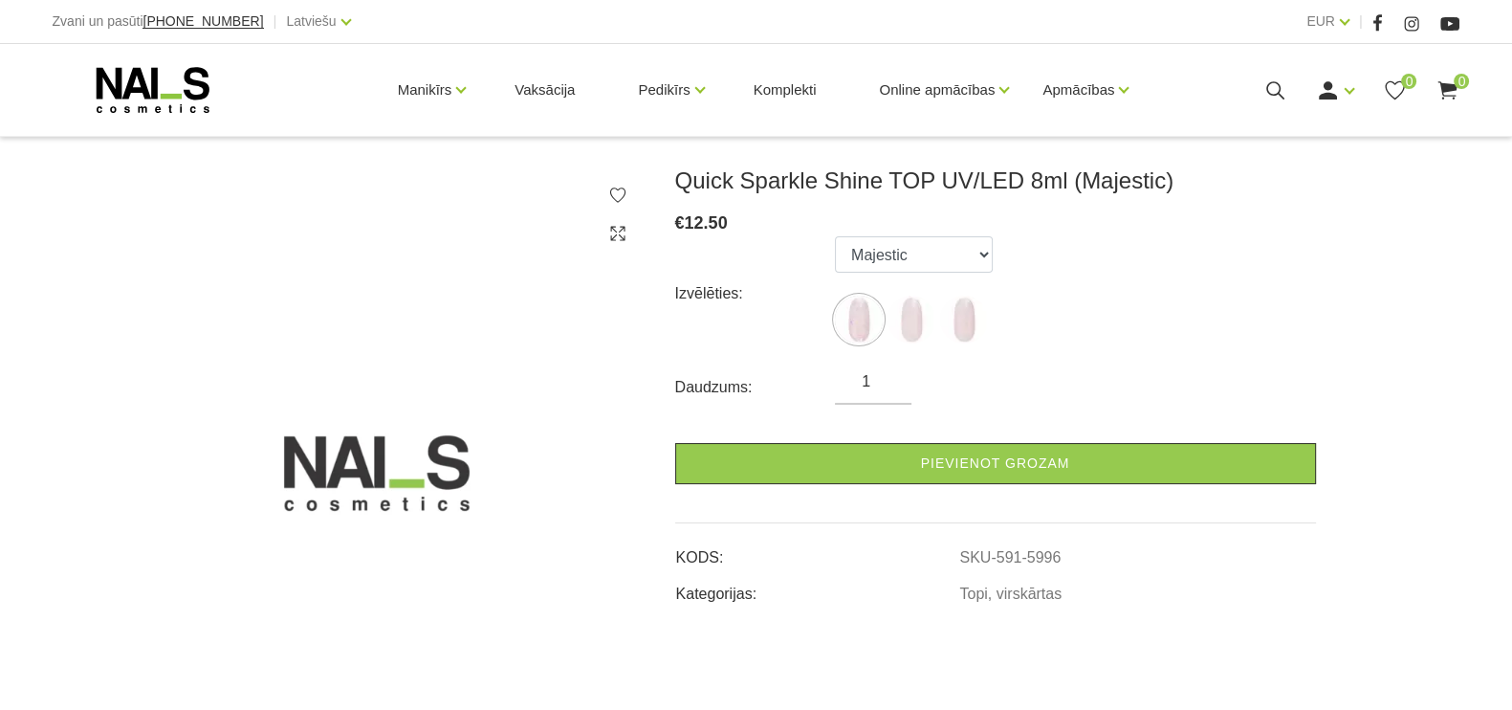
click at [617, 234] on icon at bounding box center [617, 233] width 19 height 19
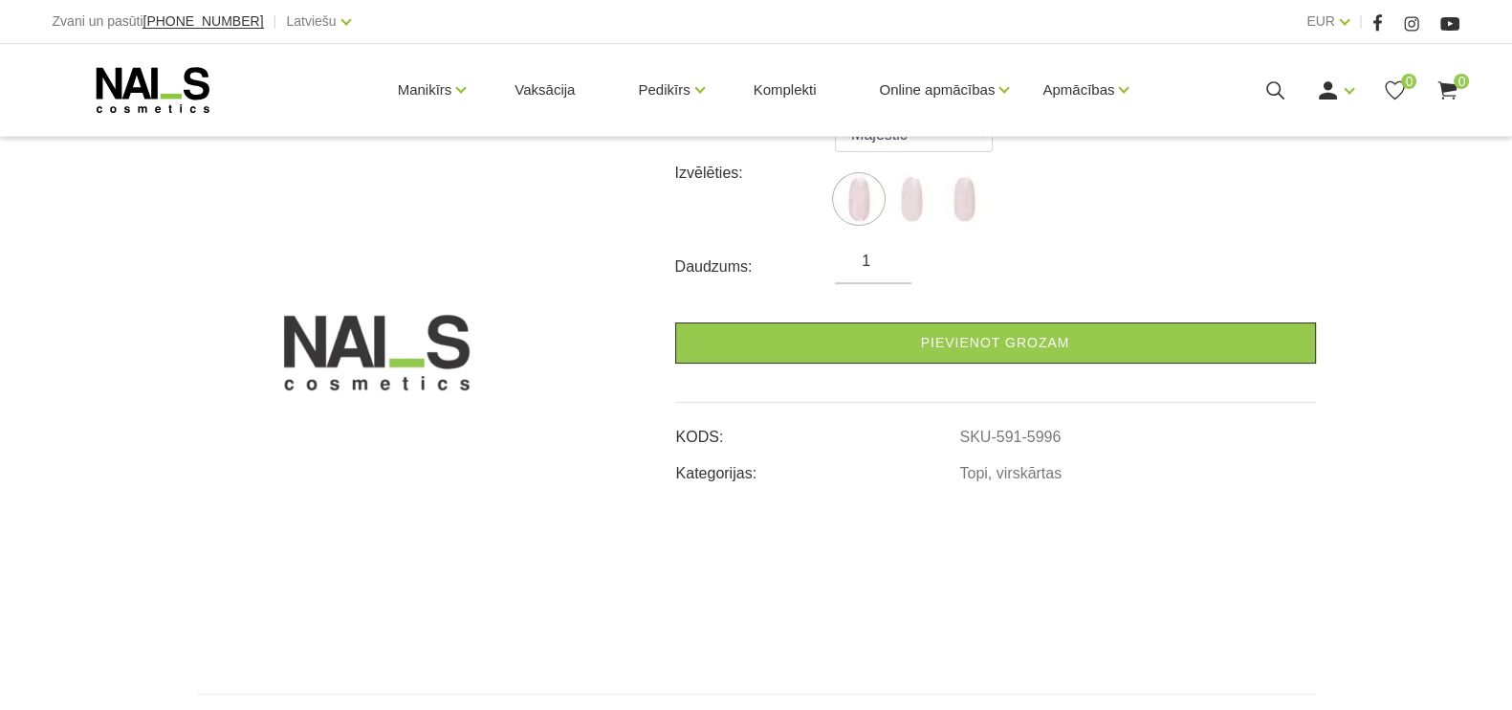
scroll to position [119, 0]
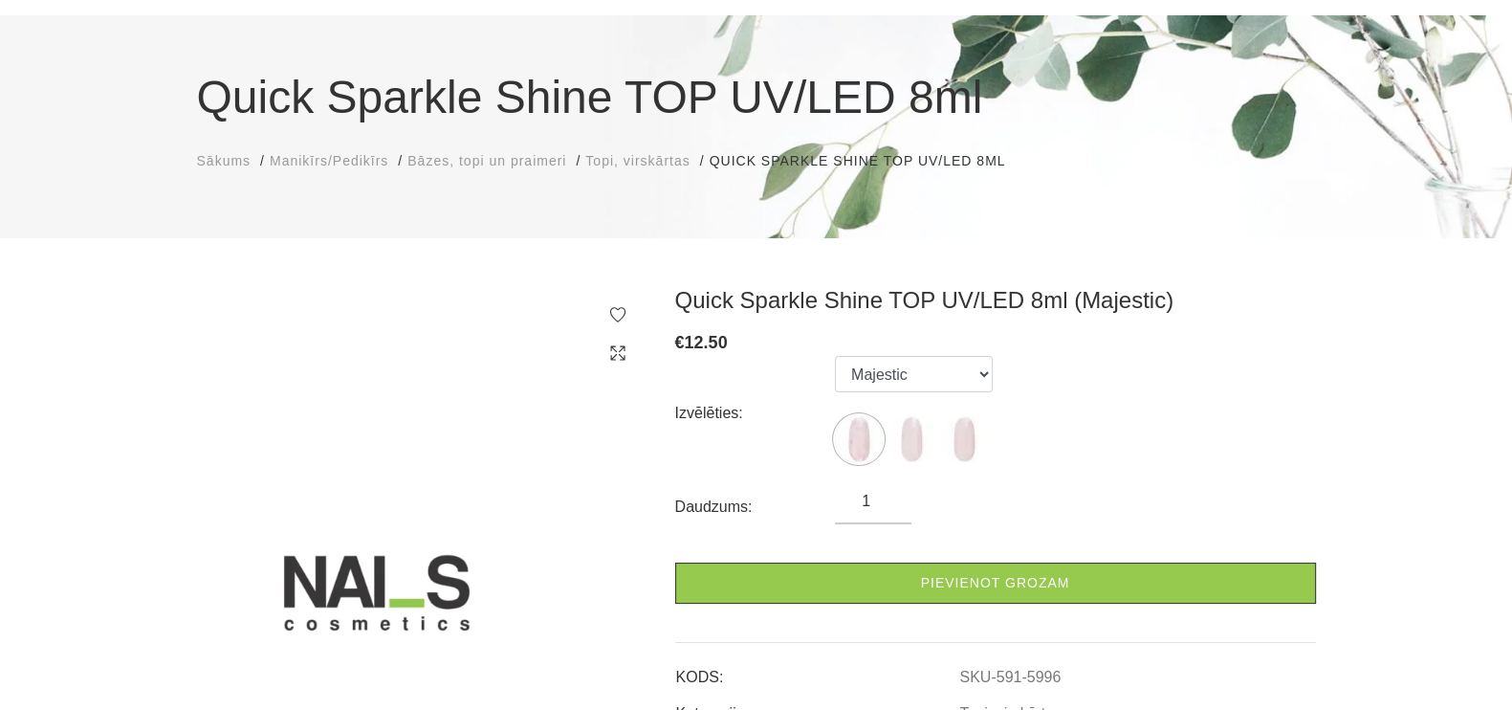
click at [615, 353] on use at bounding box center [617, 352] width 14 height 14
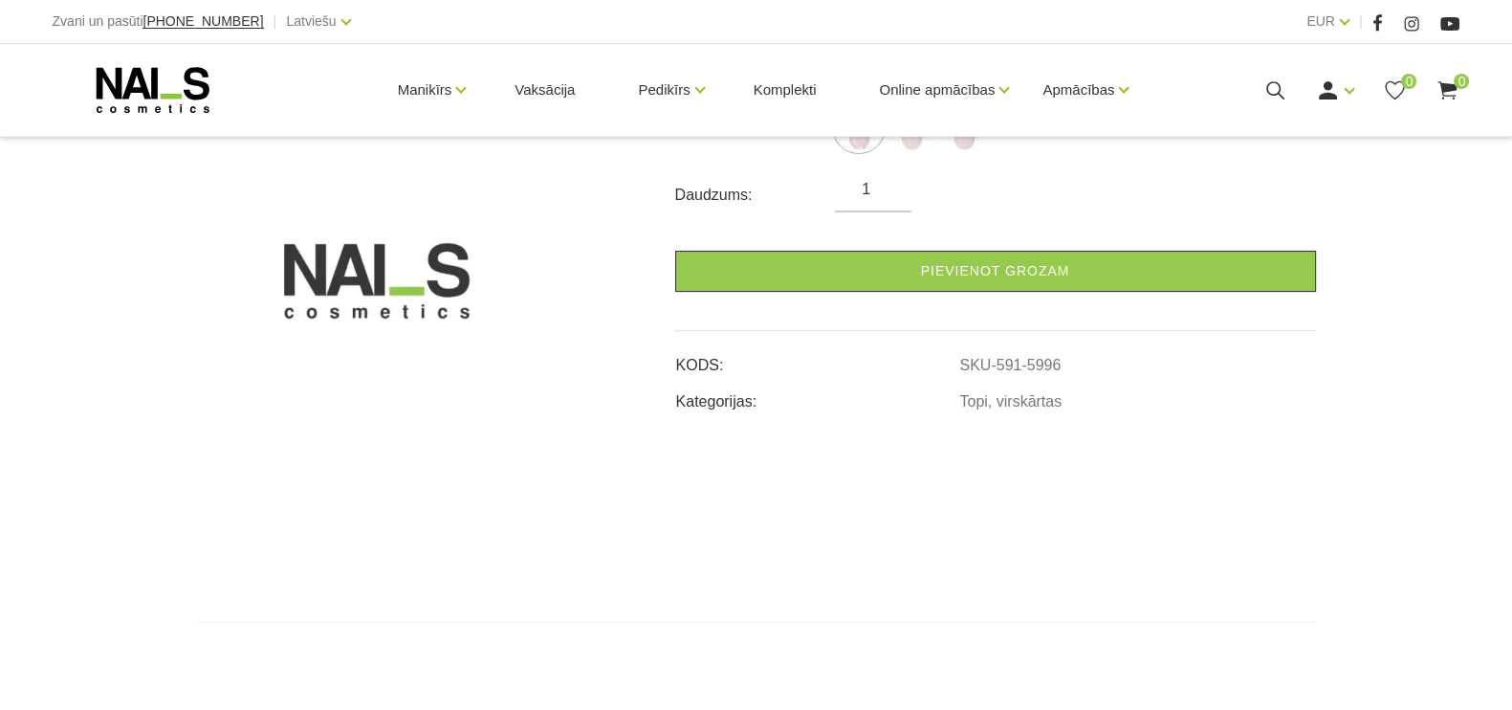
scroll to position [477, 0]
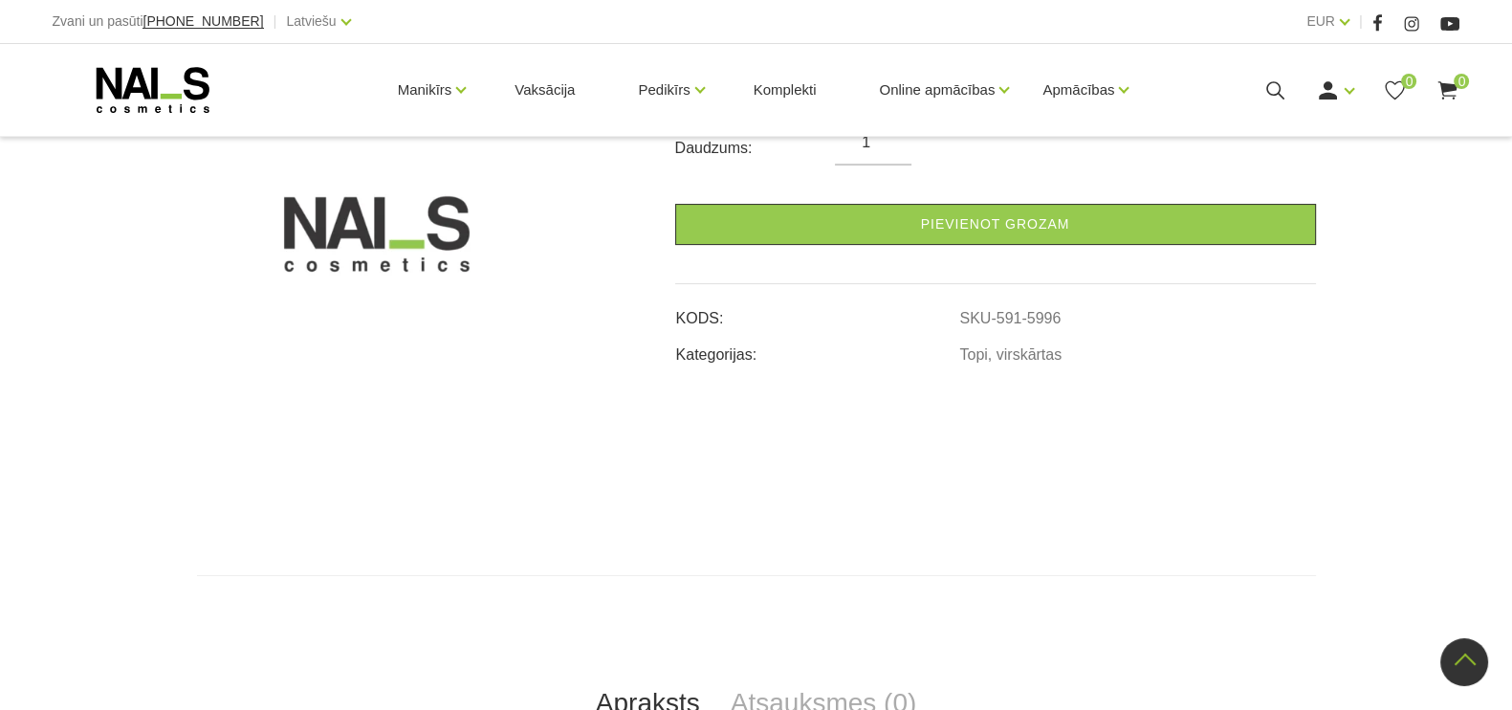
scroll to position [238, 0]
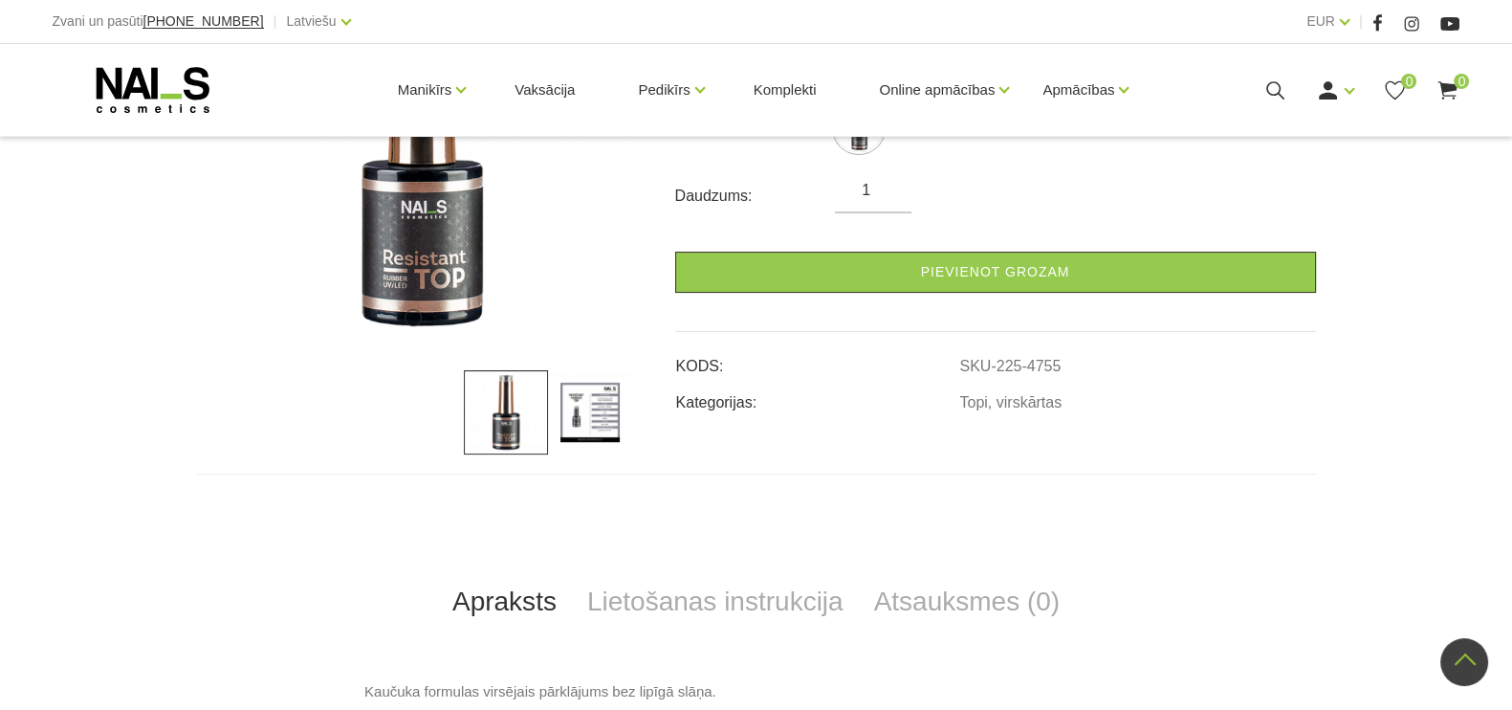
scroll to position [238, 0]
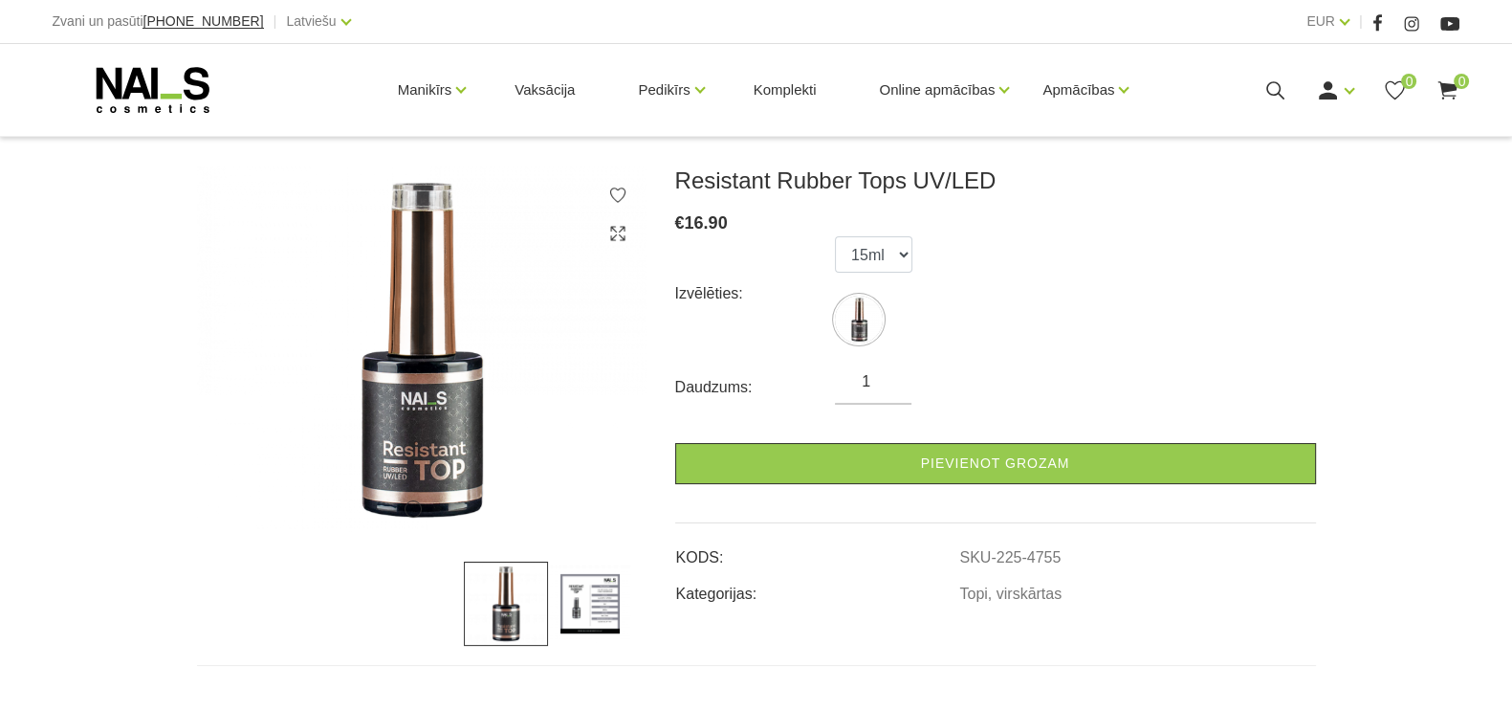
click at [600, 600] on img at bounding box center [590, 603] width 84 height 84
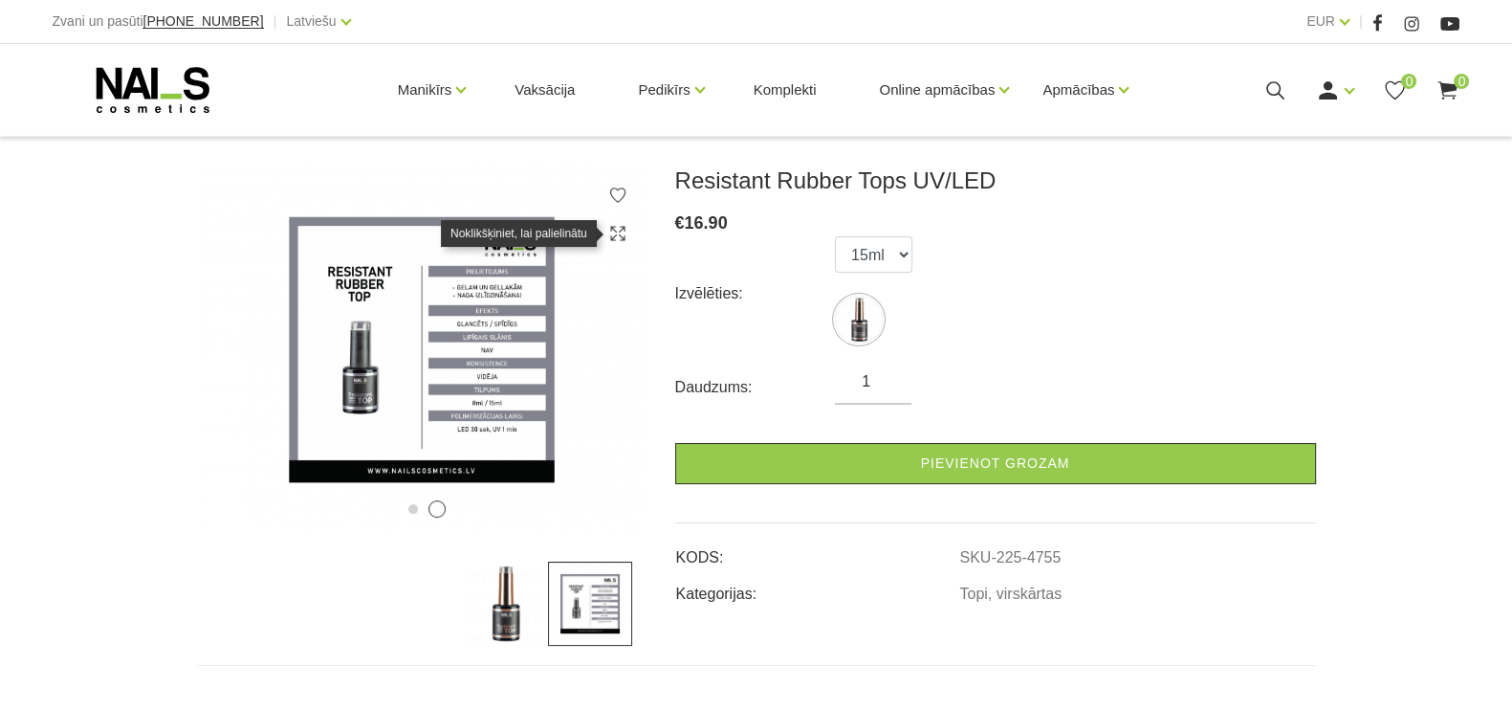
click at [620, 230] on use at bounding box center [617, 233] width 14 height 14
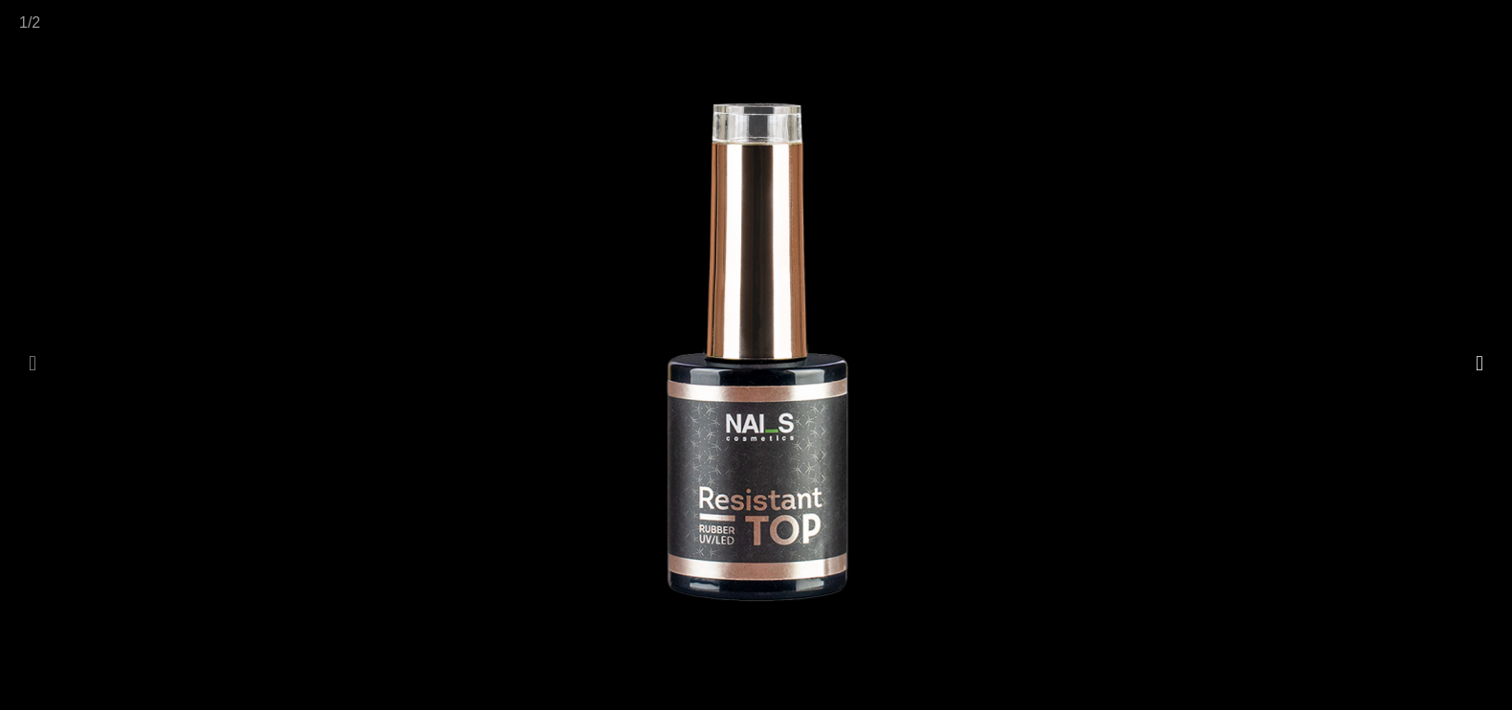
click at [1475, 363] on button at bounding box center [1479, 363] width 27 height 37
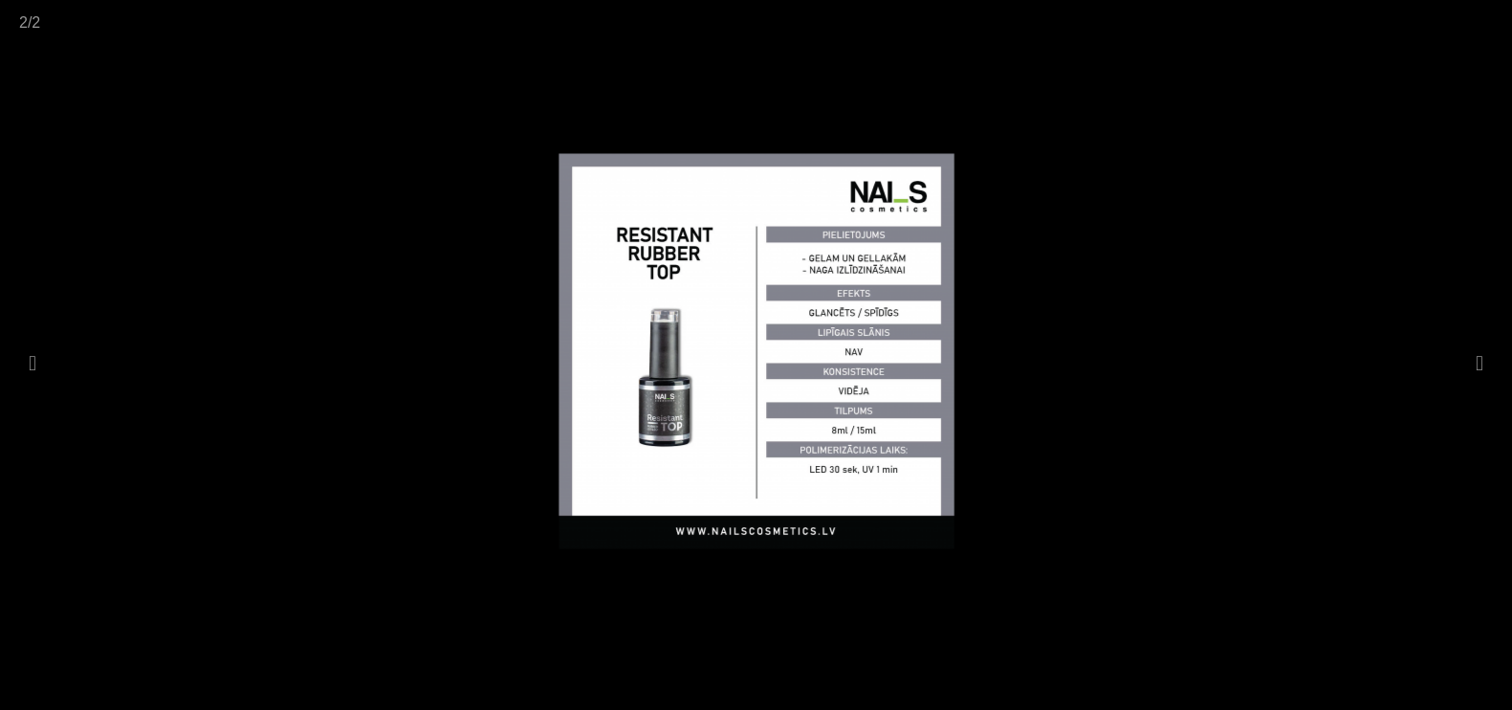
scroll to position [238, 0]
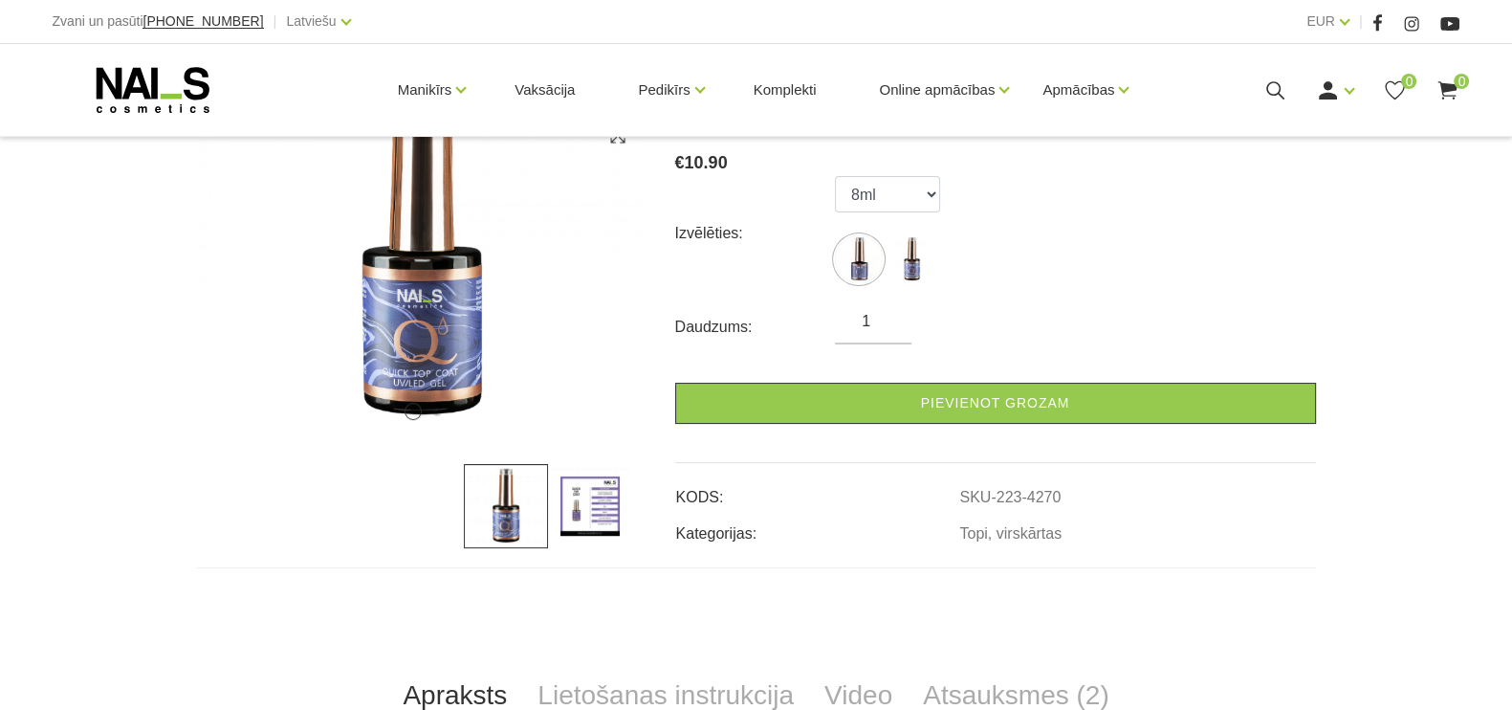
scroll to position [359, 0]
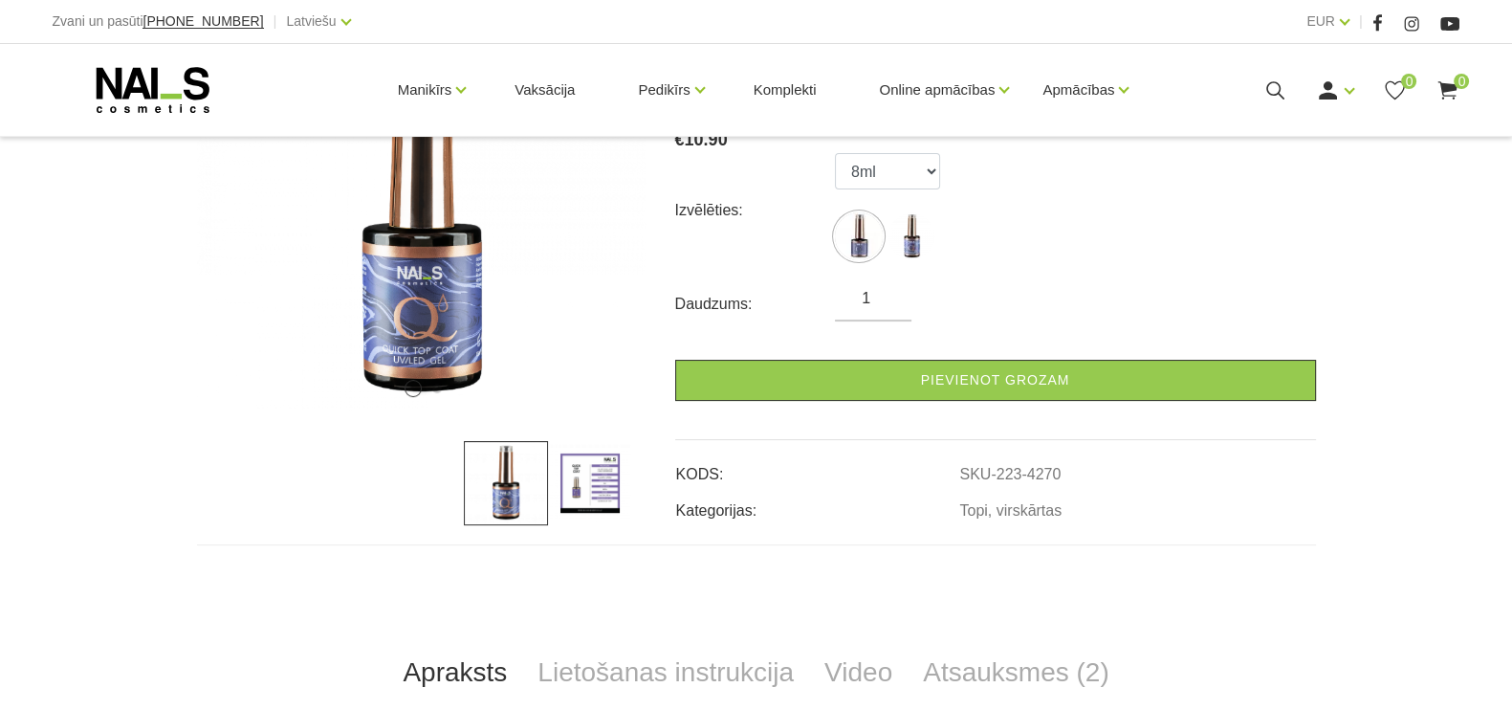
click at [595, 482] on img at bounding box center [590, 483] width 84 height 84
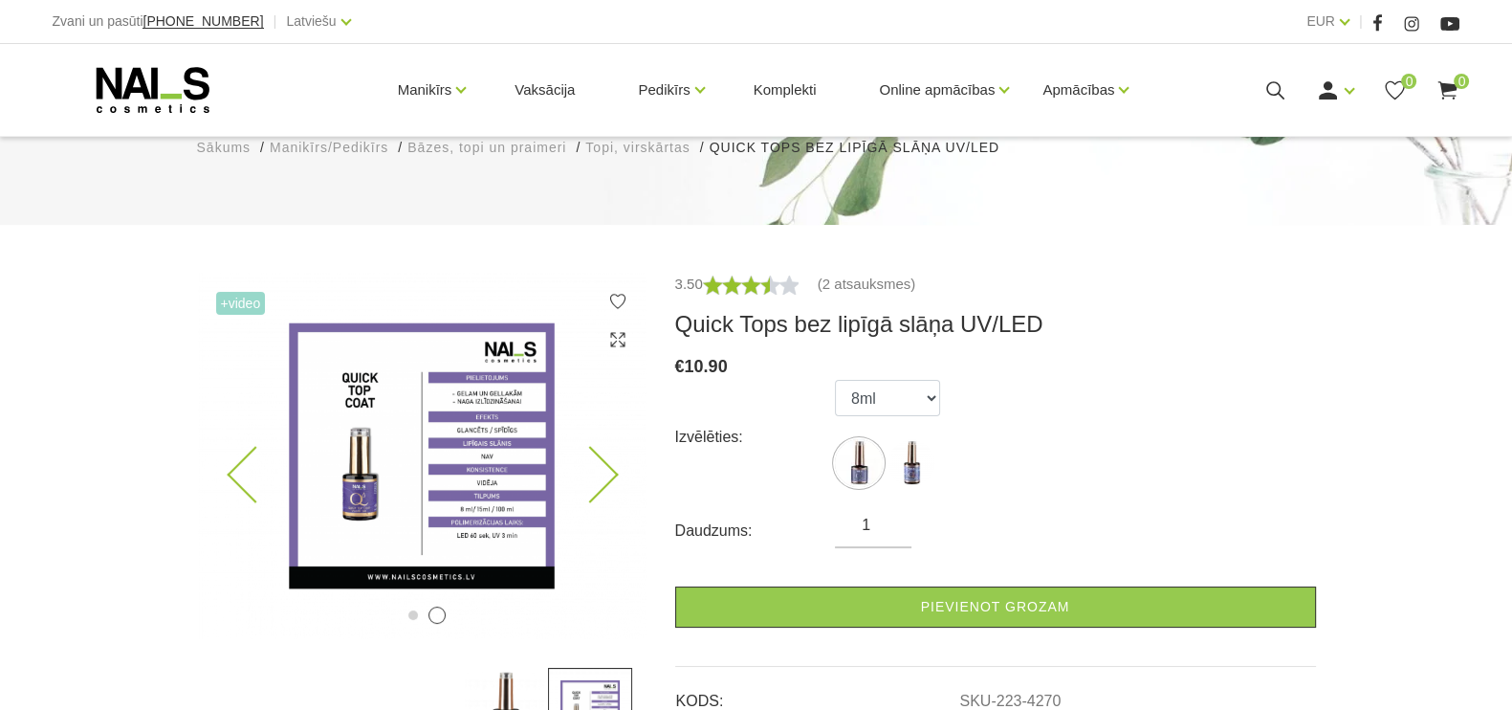
scroll to position [119, 0]
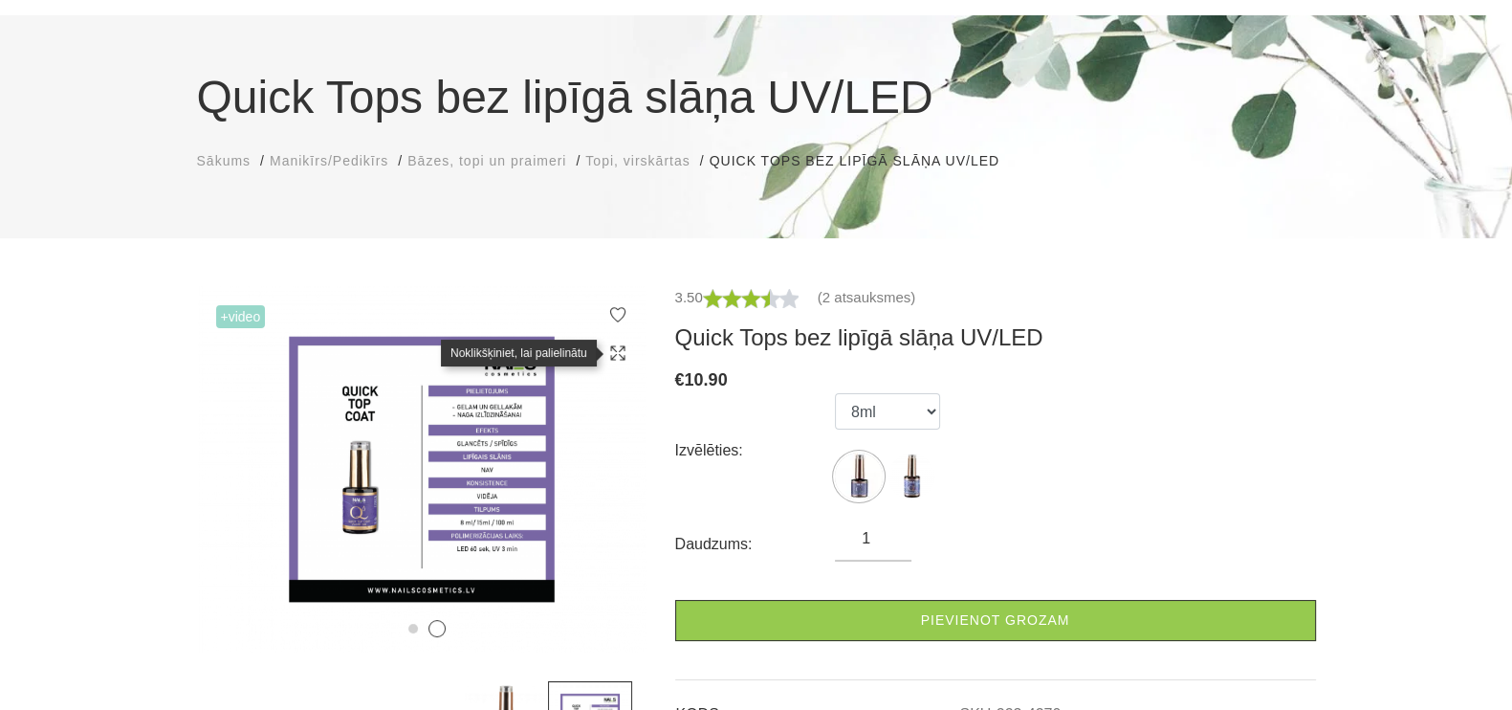
click at [621, 361] on icon at bounding box center [617, 352] width 19 height 19
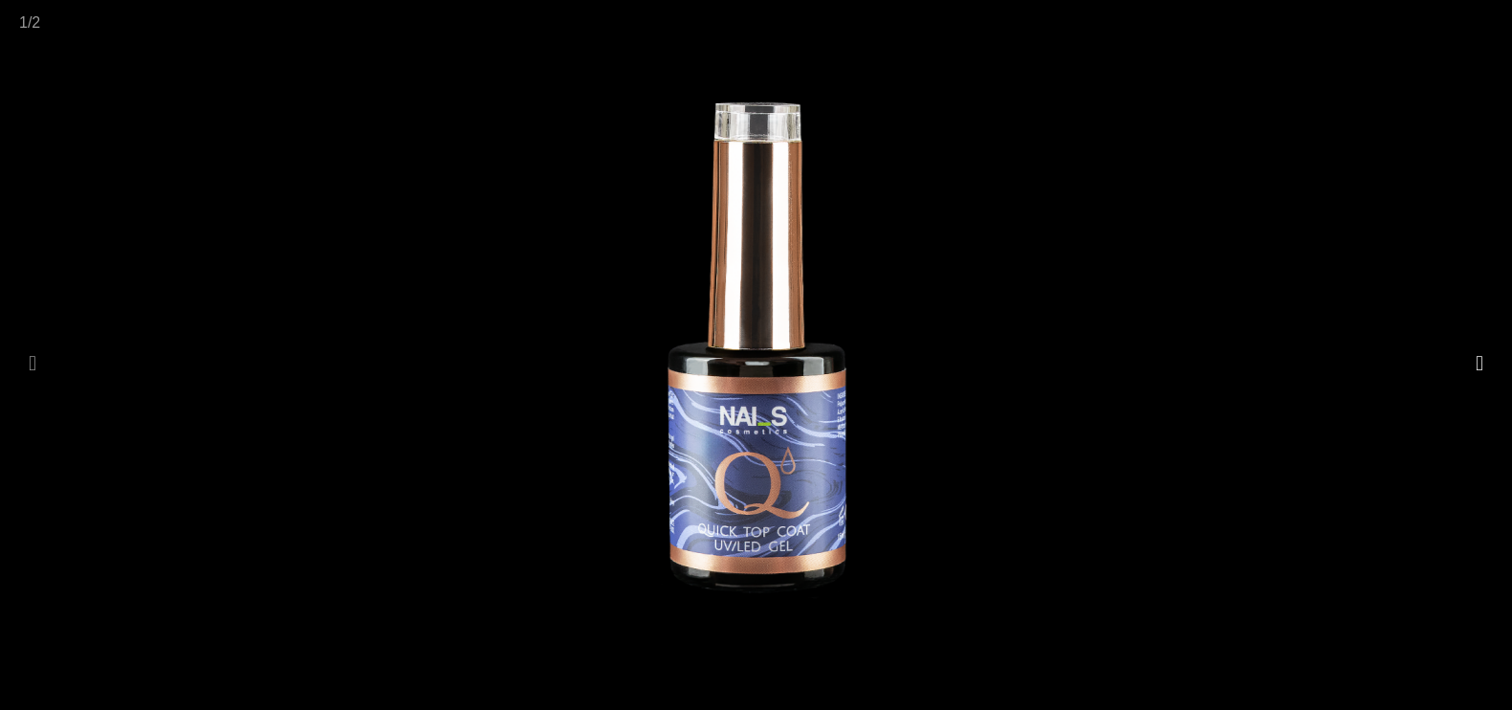
click at [1473, 361] on button at bounding box center [1479, 363] width 27 height 37
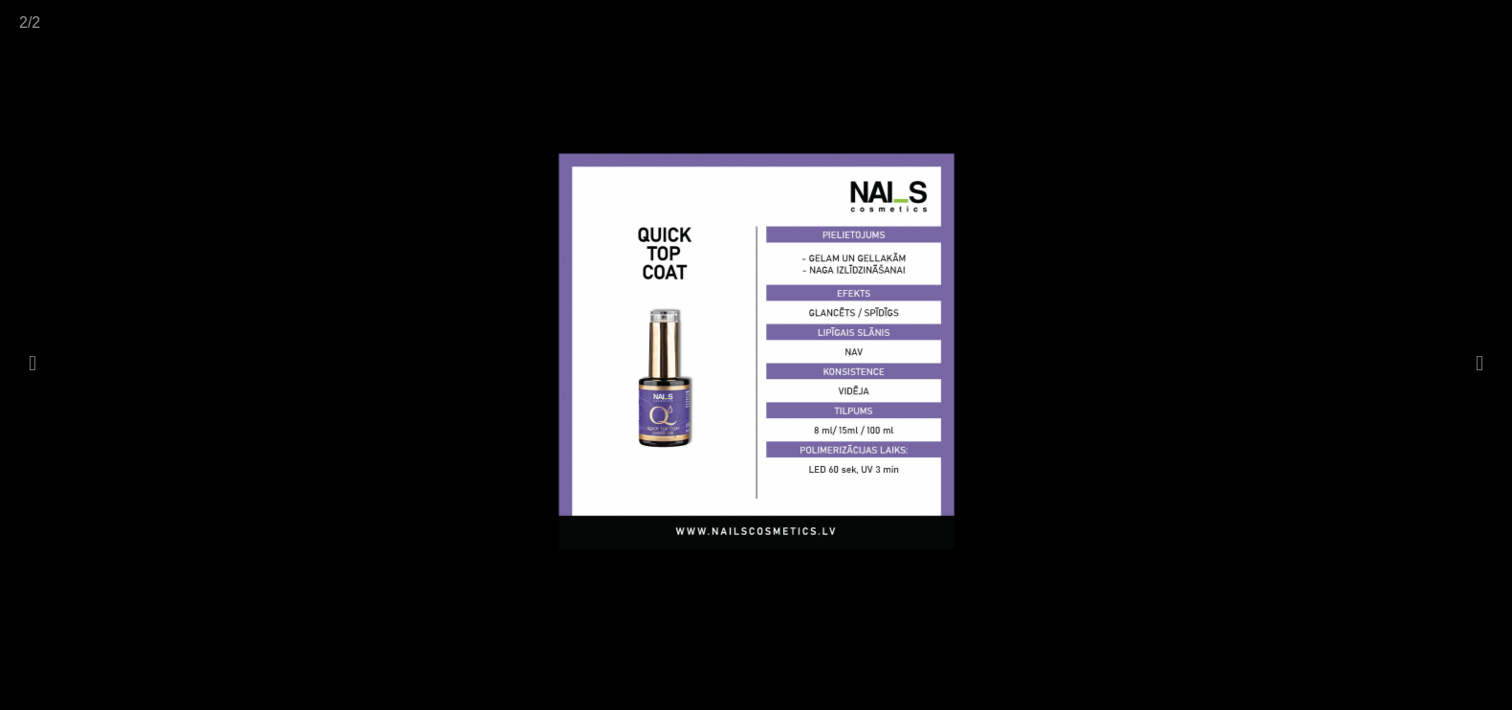
scroll to position [119, 0]
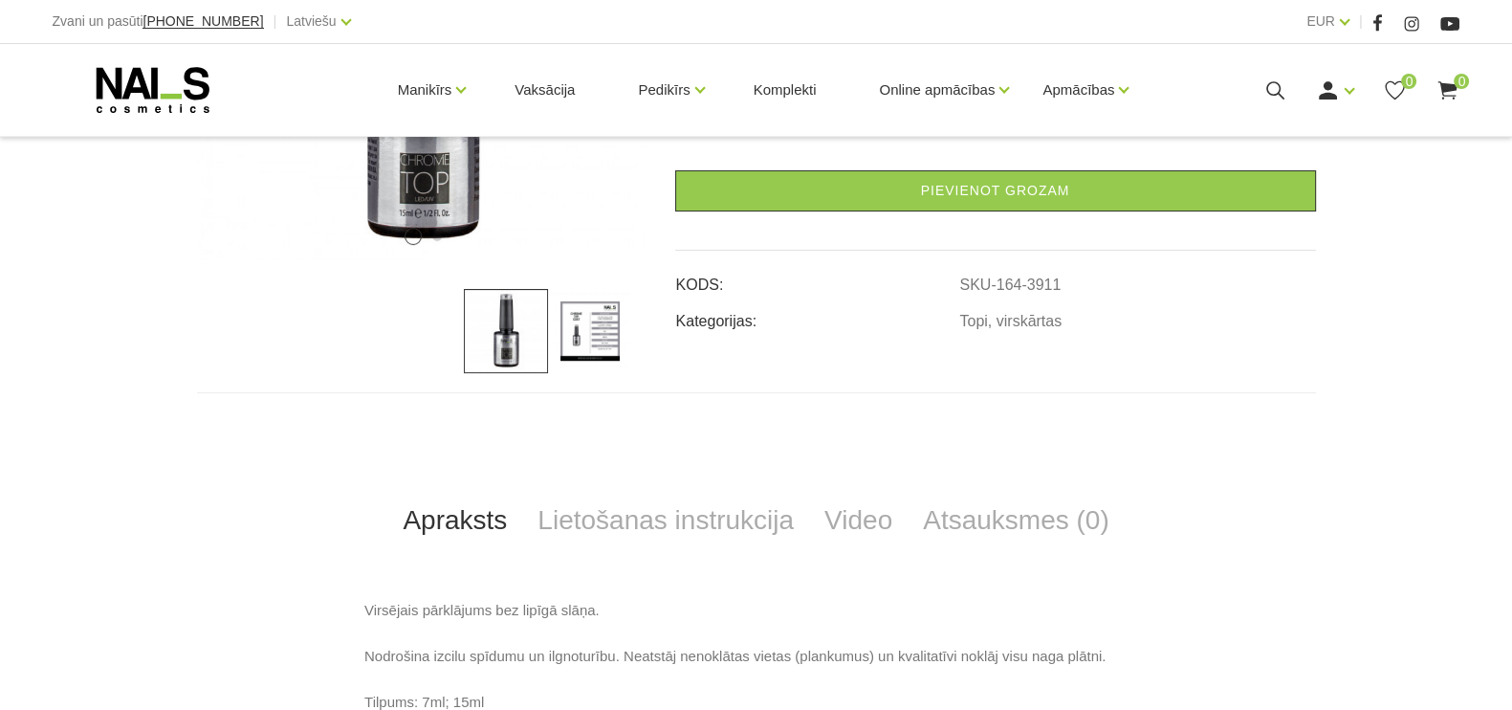
scroll to position [598, 0]
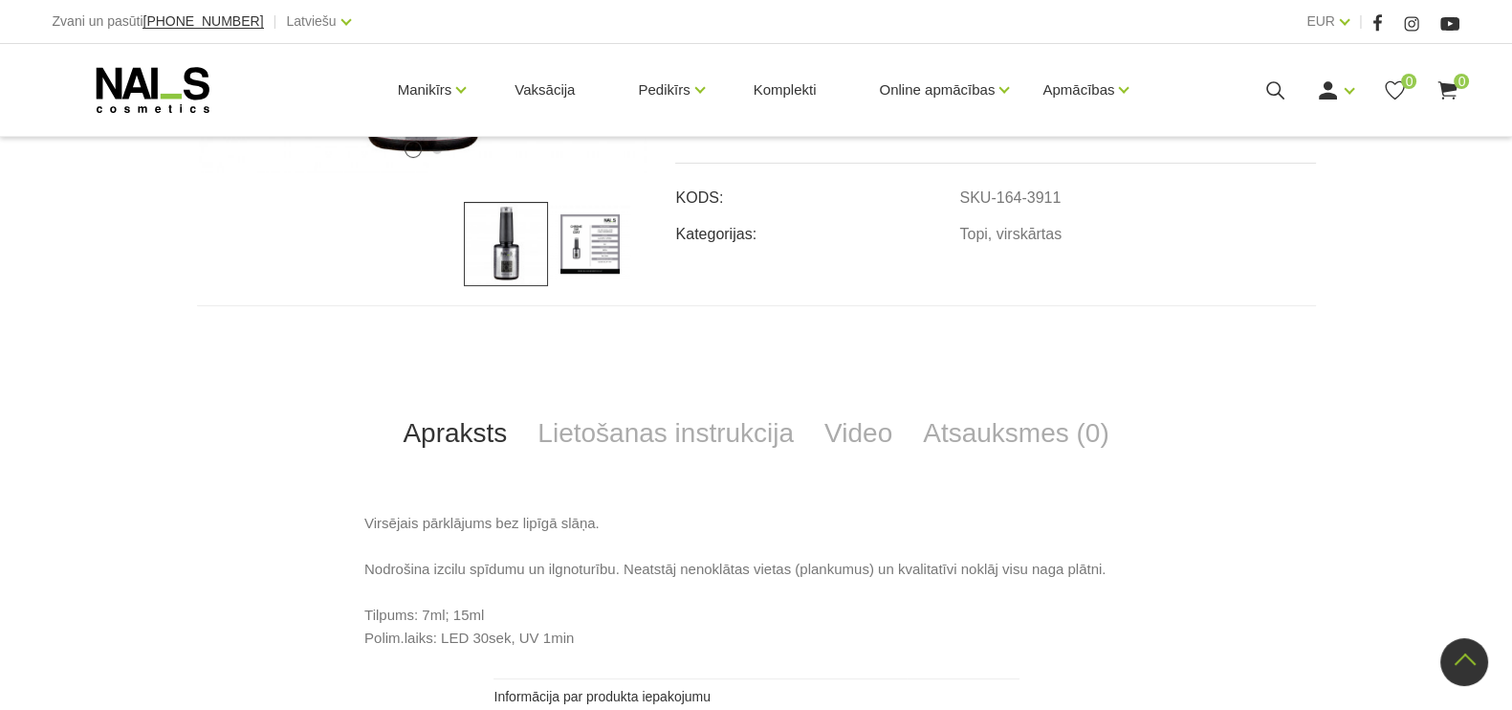
click at [588, 242] on img at bounding box center [590, 244] width 84 height 84
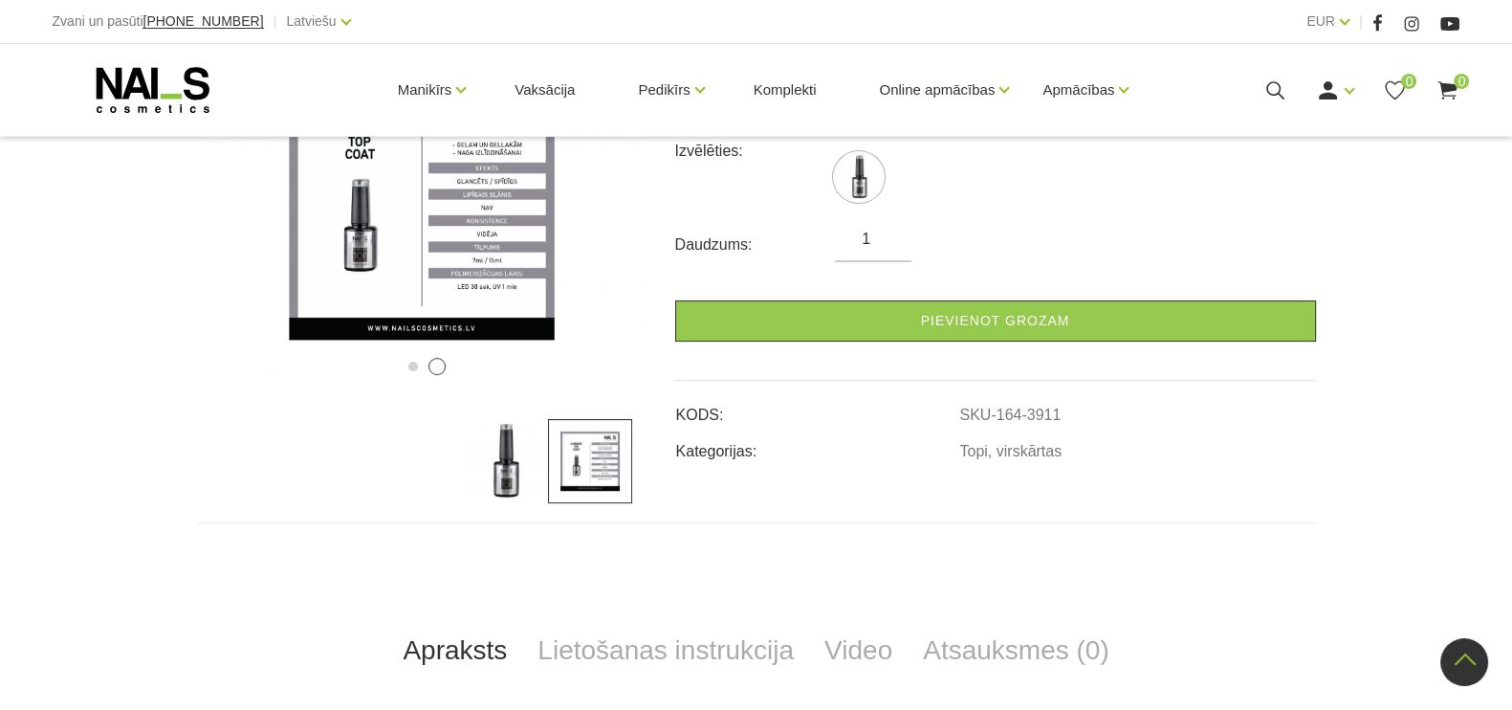
scroll to position [238, 0]
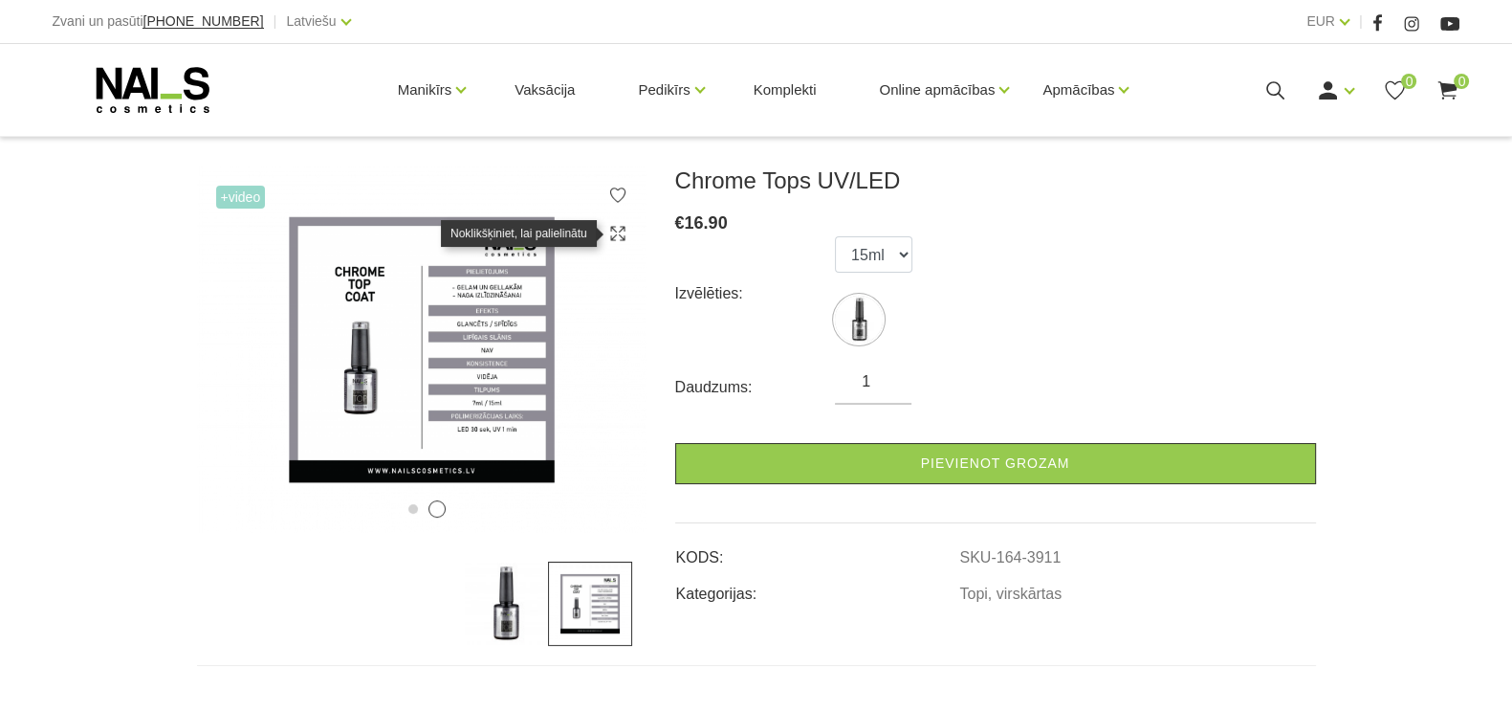
click at [615, 234] on use at bounding box center [617, 233] width 14 height 14
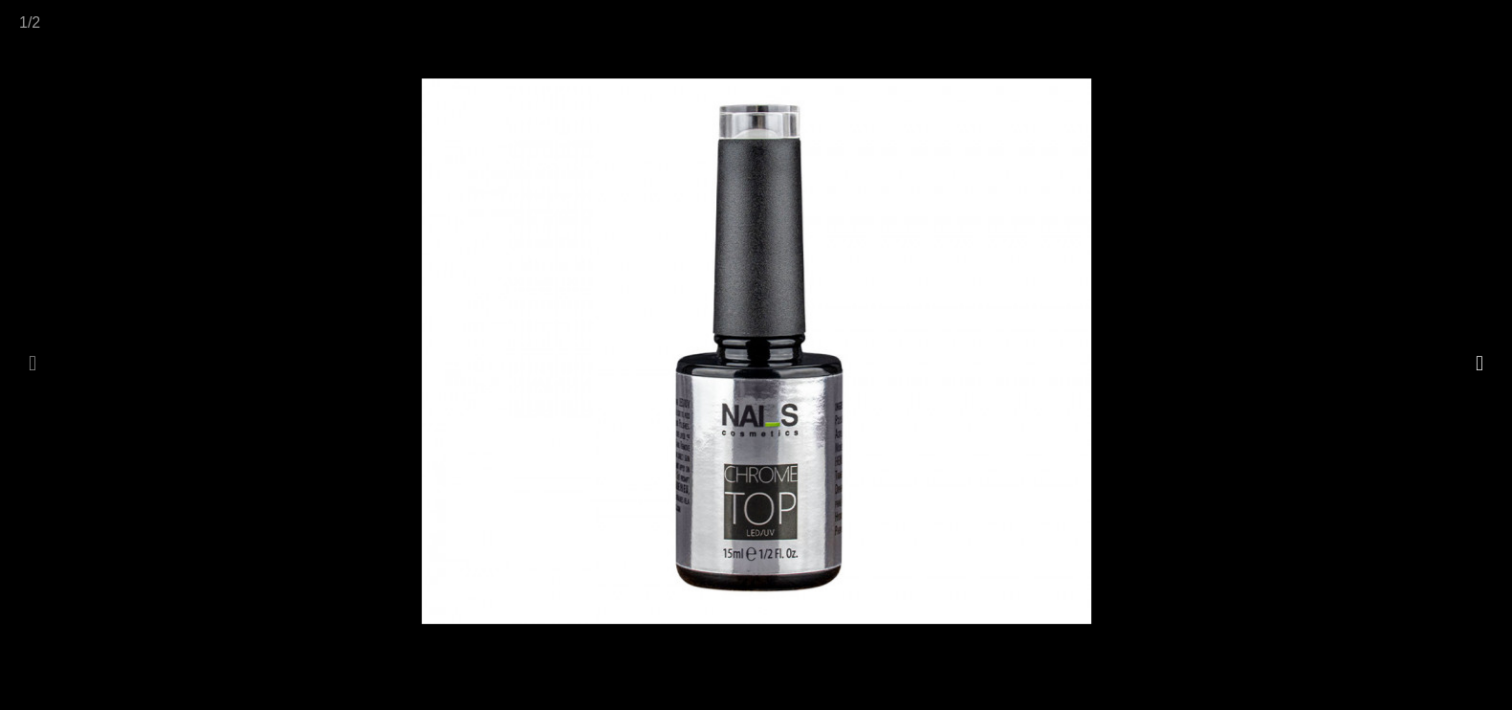
click at [1478, 365] on button at bounding box center [1479, 363] width 27 height 37
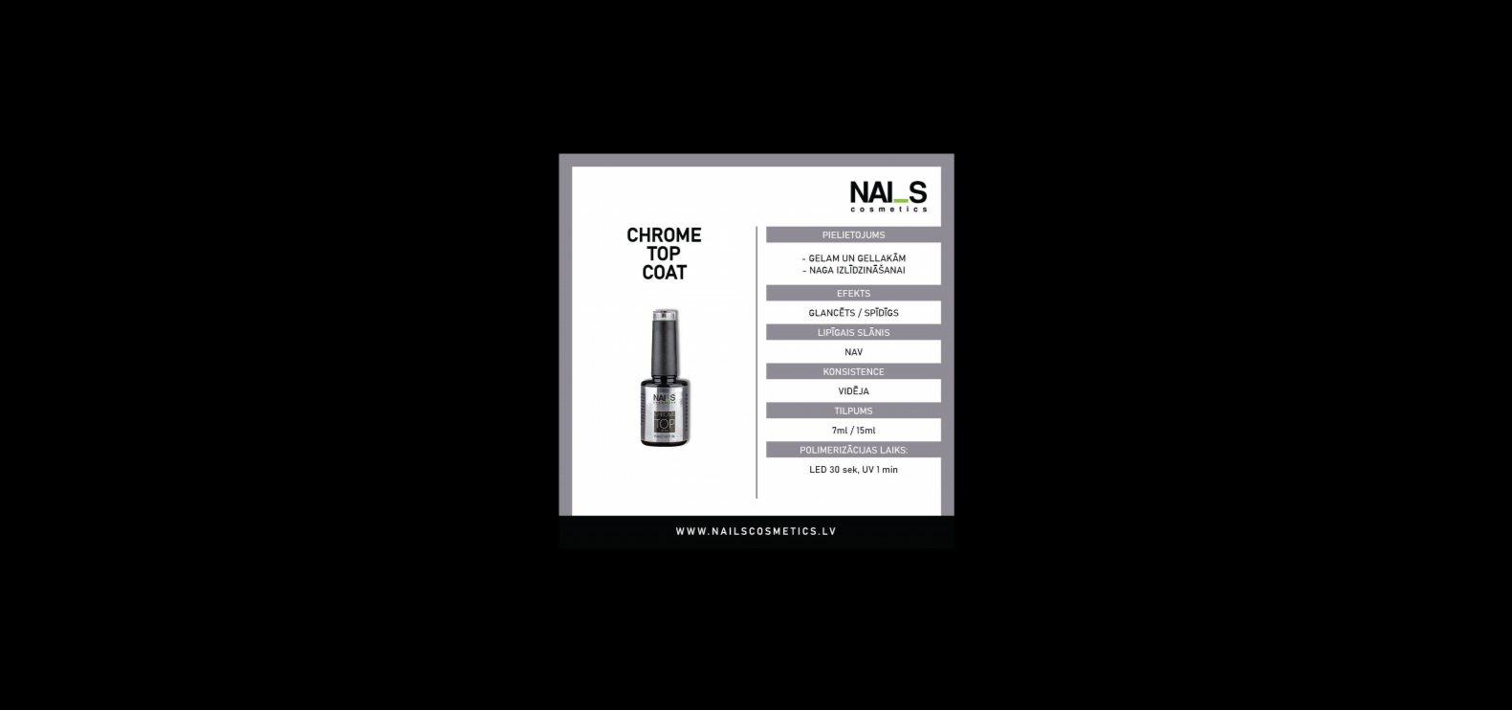
scroll to position [238, 0]
